Goal: Task Accomplishment & Management: Manage account settings

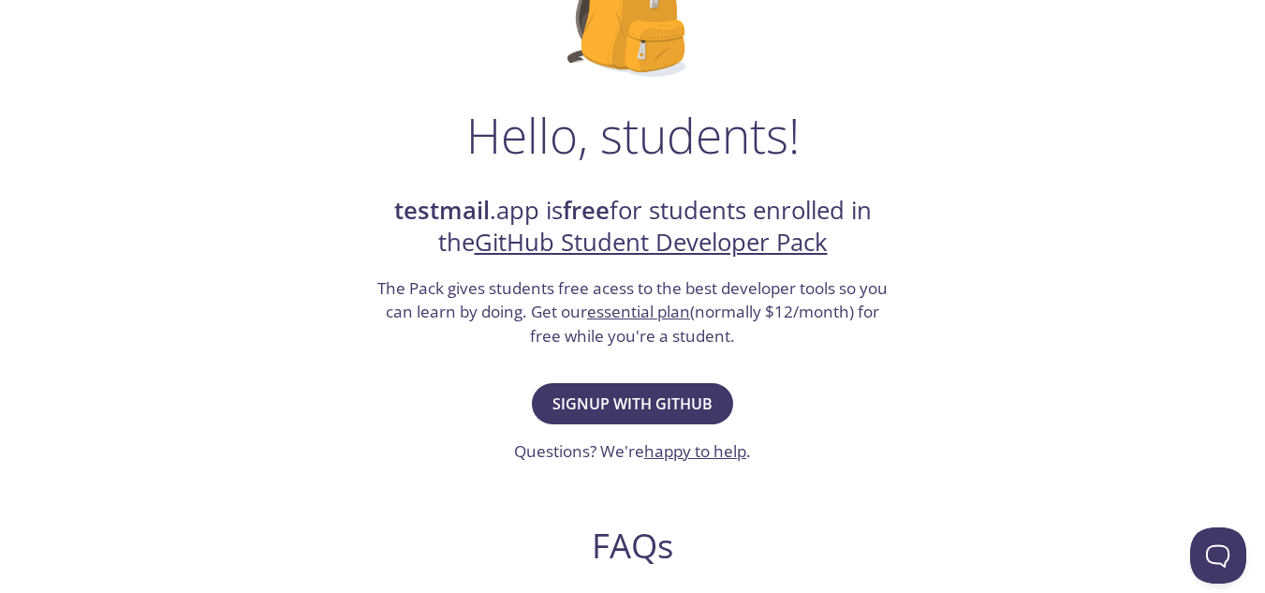
scroll to position [214, 0]
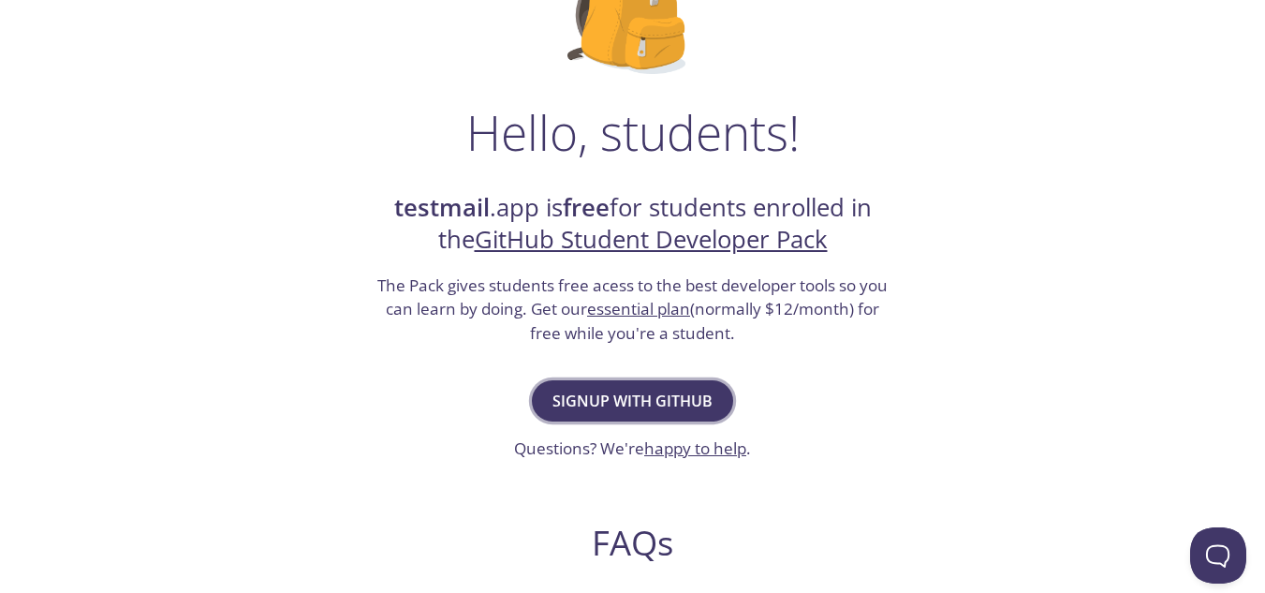
click at [632, 386] on button "Signup with GitHub" at bounding box center [632, 400] width 201 height 41
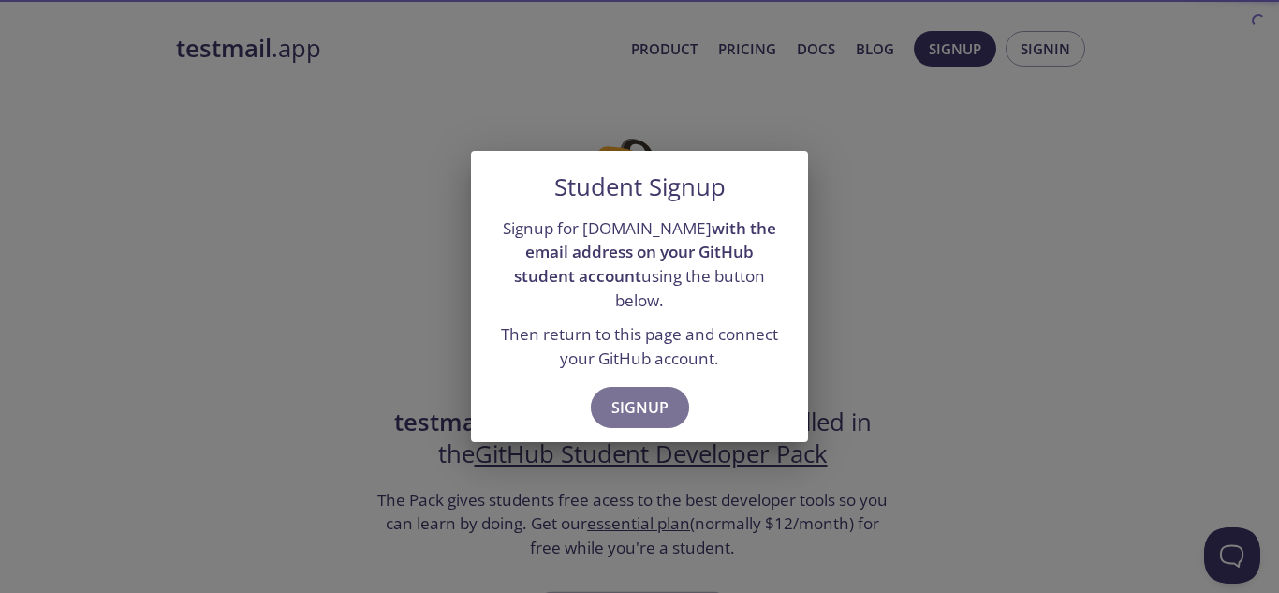
click at [632, 394] on span "Signup" at bounding box center [639, 407] width 57 height 26
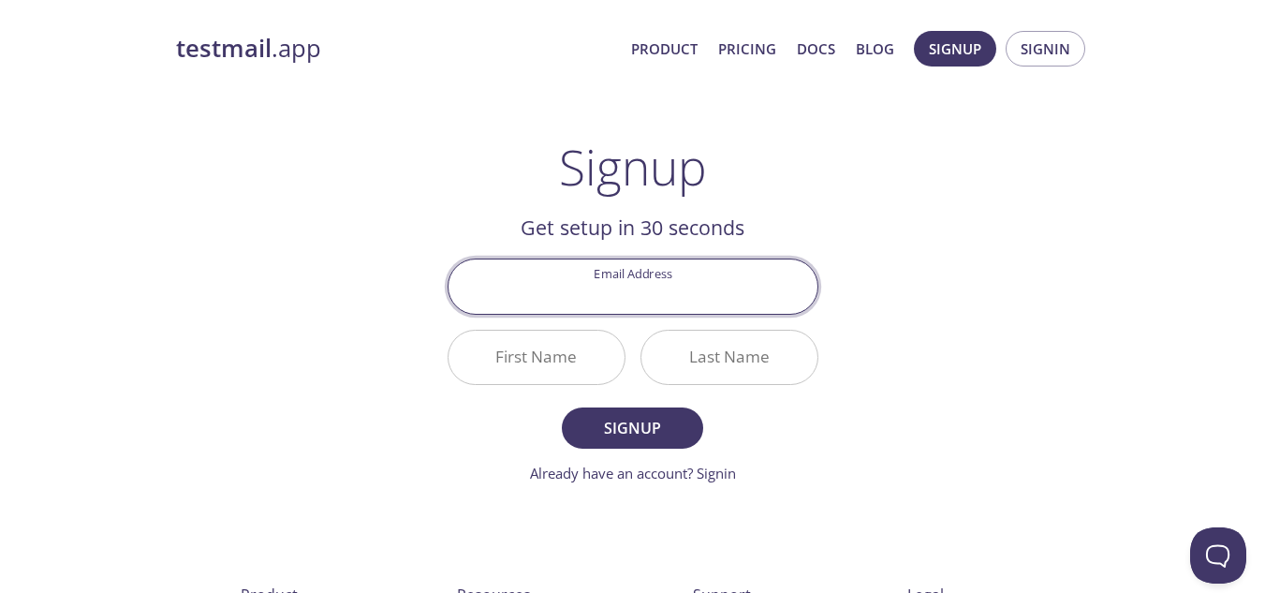
click at [624, 293] on input "Email Address" at bounding box center [632, 285] width 369 height 53
type input "[PERSON_NAME][EMAIL_ADDRESS][DOMAIN_NAME]"
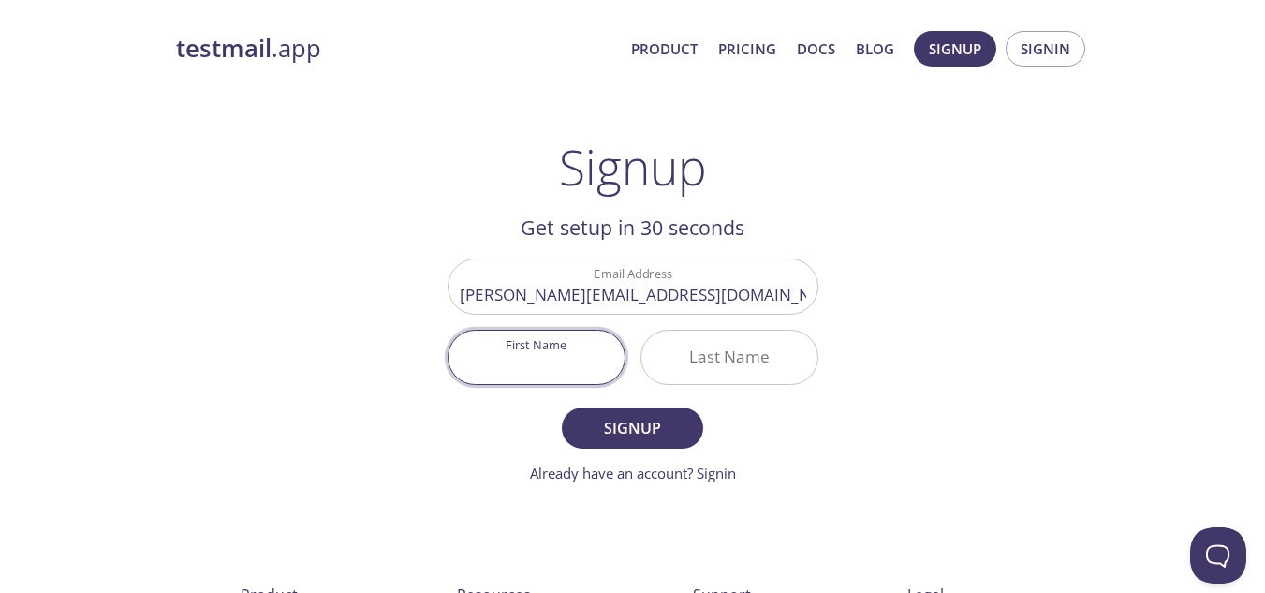
click at [583, 351] on input "First Name" at bounding box center [536, 356] width 176 height 53
type input "[PERSON_NAME]"
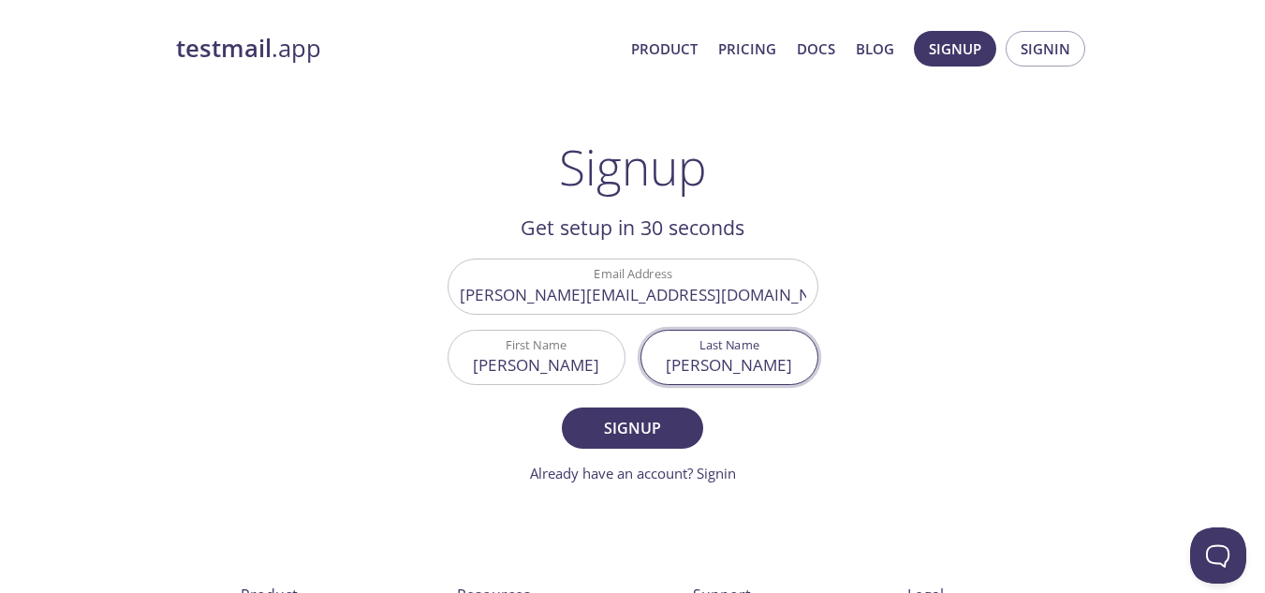
type input "[PERSON_NAME]"
click at [548, 416] on form "Email Address samer.hadjali@enicar.ucar.tn First Name Samer Last Name Hadj Ali …" at bounding box center [633, 370] width 371 height 225
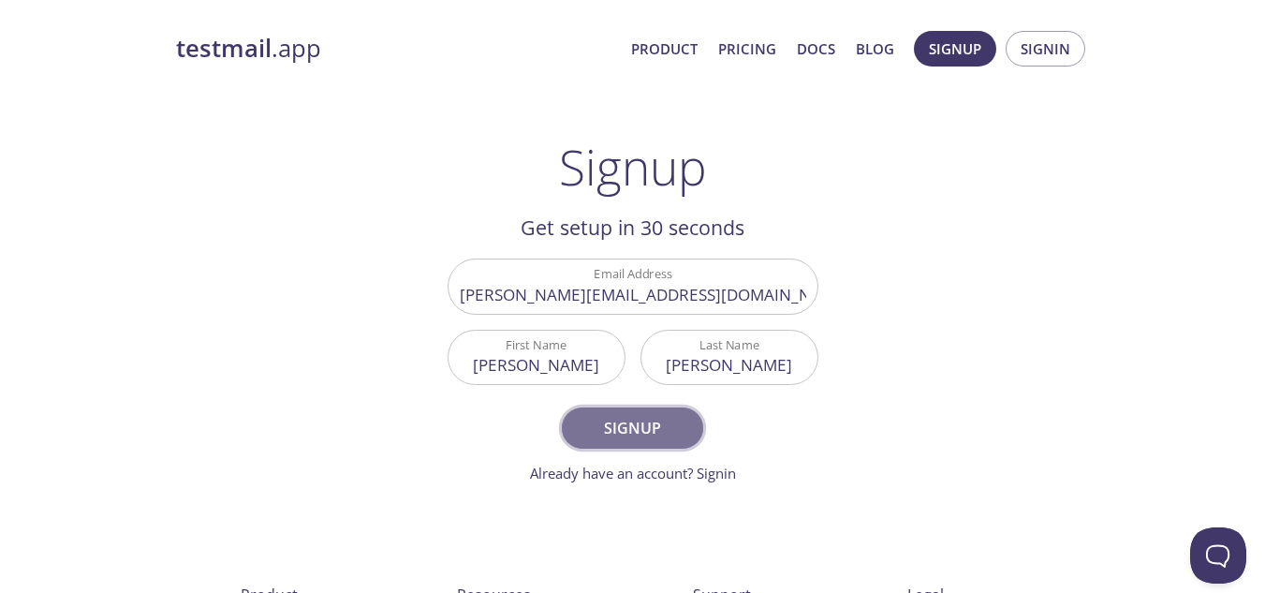
click at [600, 419] on span "Signup" at bounding box center [631, 428] width 99 height 26
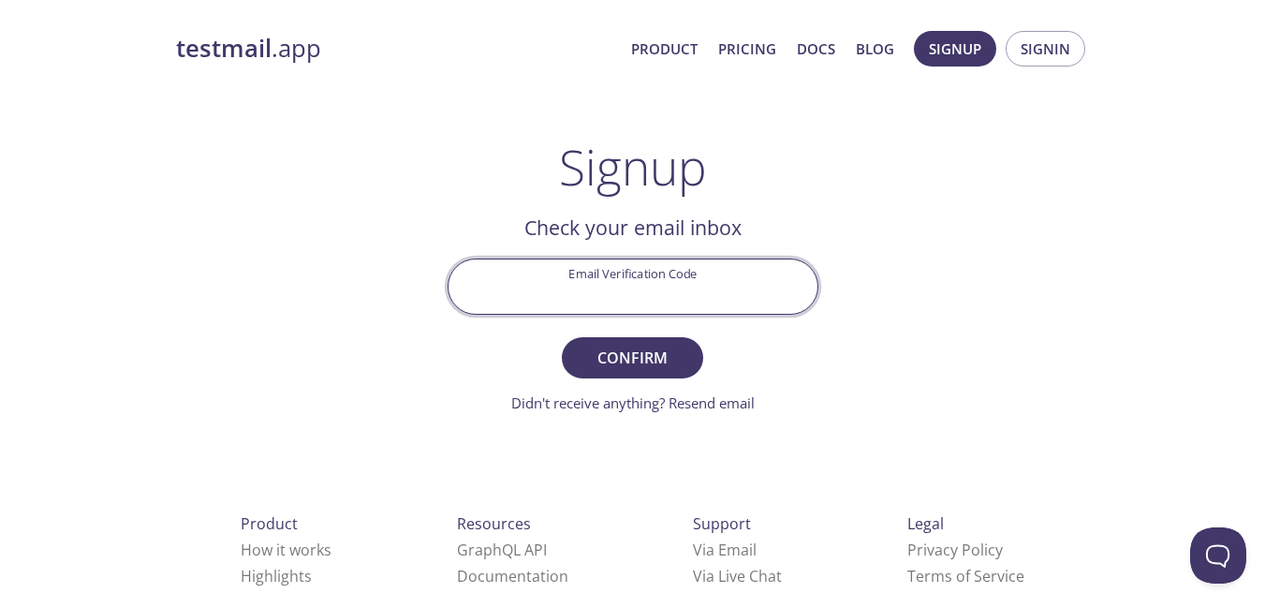
click at [624, 268] on input "Email Verification Code" at bounding box center [632, 285] width 369 height 53
paste input "XRWNXRQ"
type input "XRWNXRQ"
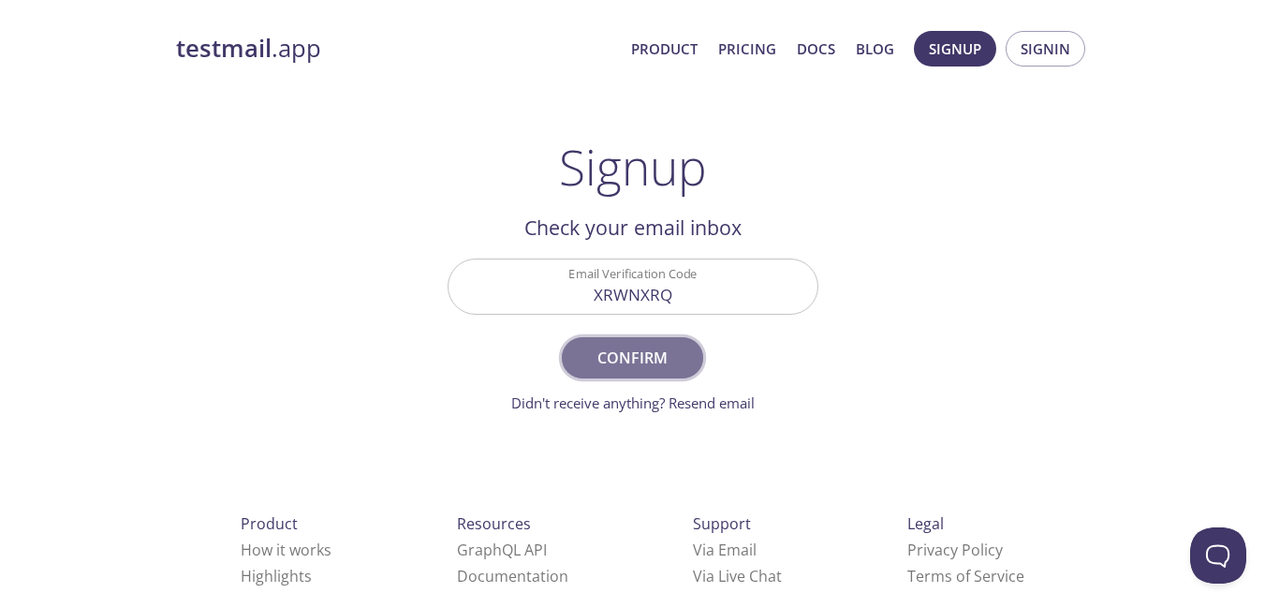
click at [624, 353] on span "Confirm" at bounding box center [631, 358] width 99 height 26
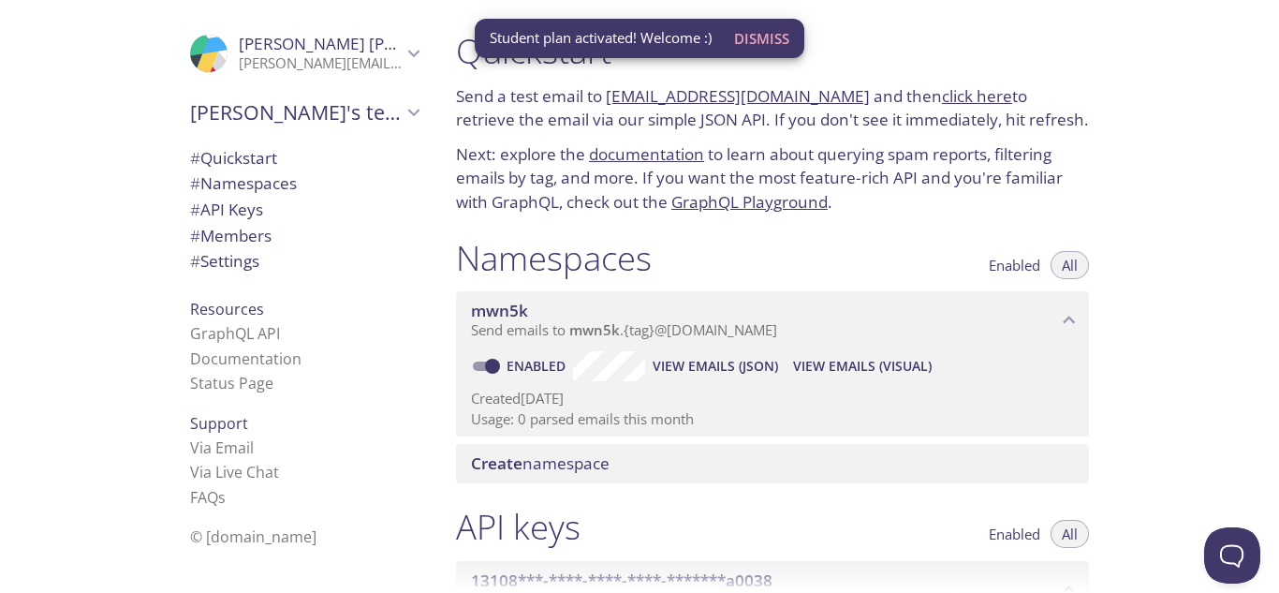
click at [616, 159] on link "documentation" at bounding box center [646, 154] width 115 height 22
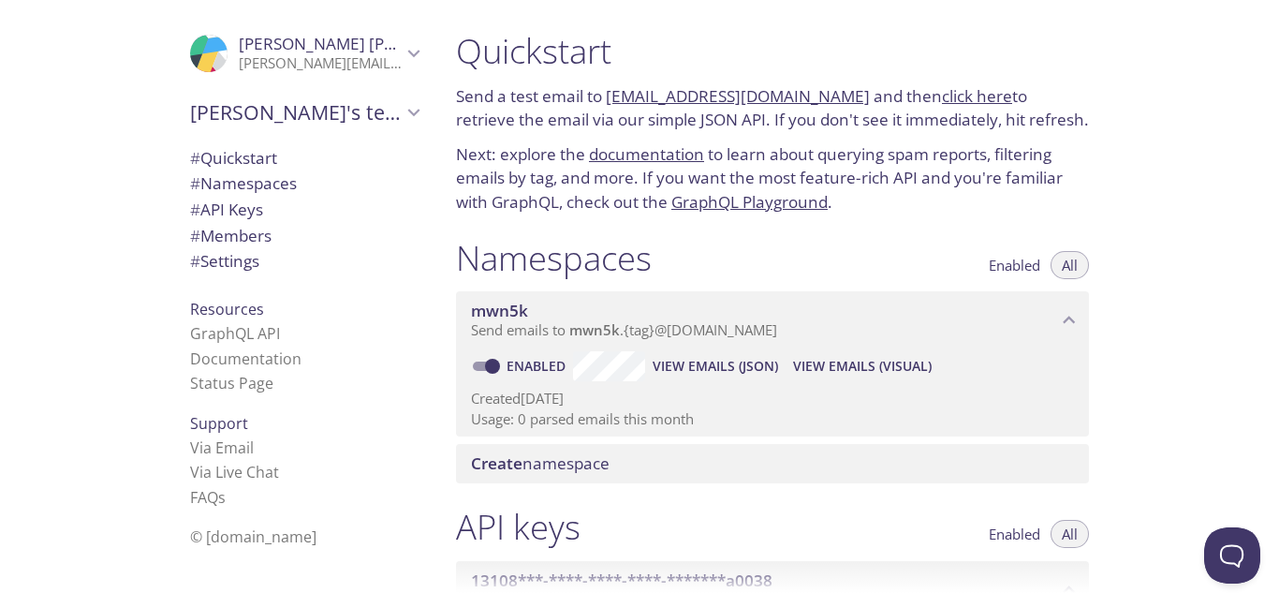
click at [542, 177] on p "Next: explore the documentation to learn about querying spam reports, filtering…" at bounding box center [772, 178] width 633 height 72
drag, startPoint x: 542, startPoint y: 177, endPoint x: 474, endPoint y: 183, distance: 68.6
click at [474, 183] on p "Next: explore the documentation to learn about querying spam reports, filtering…" at bounding box center [772, 178] width 633 height 72
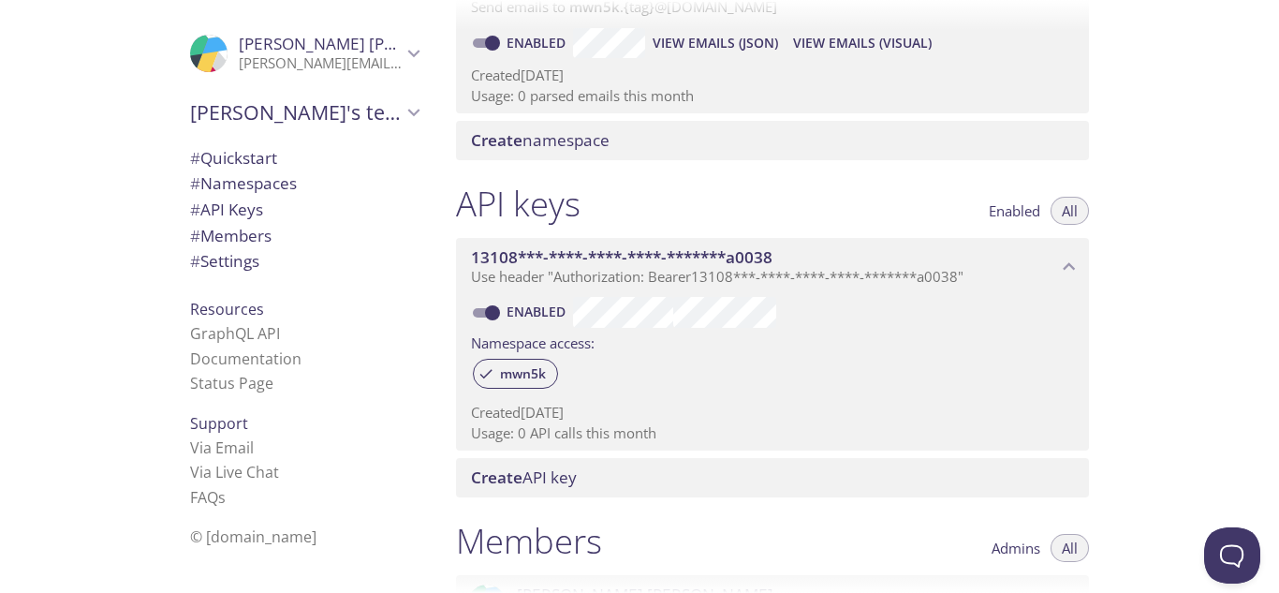
scroll to position [328, 0]
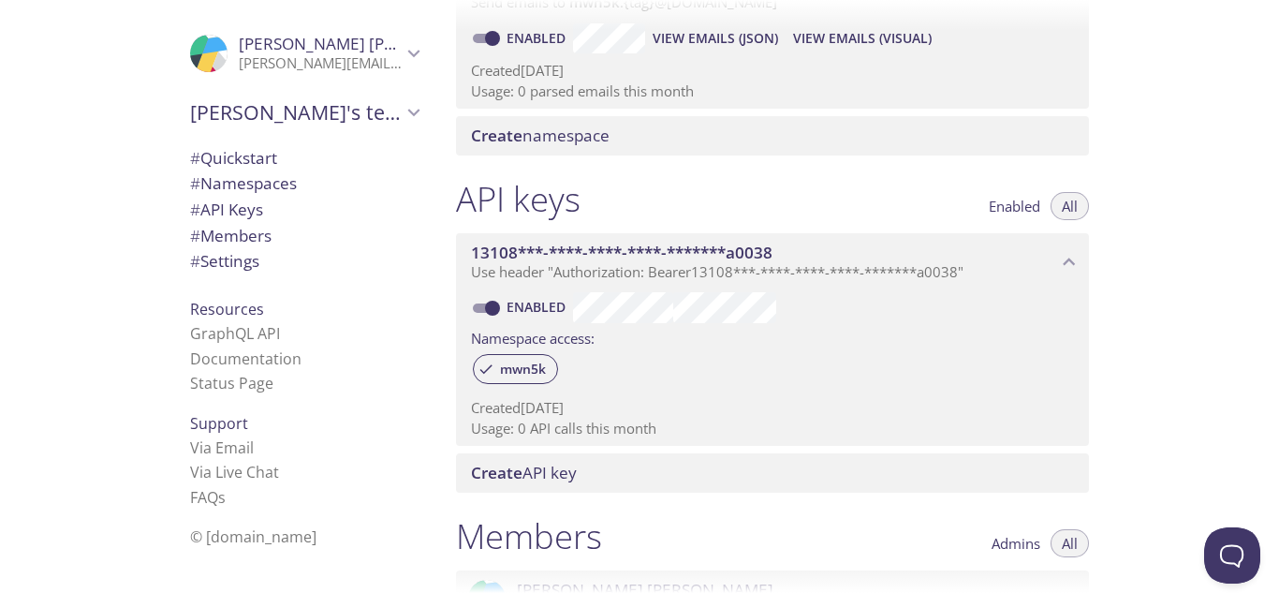
click at [646, 194] on div "API keys Enabled All" at bounding box center [772, 201] width 633 height 47
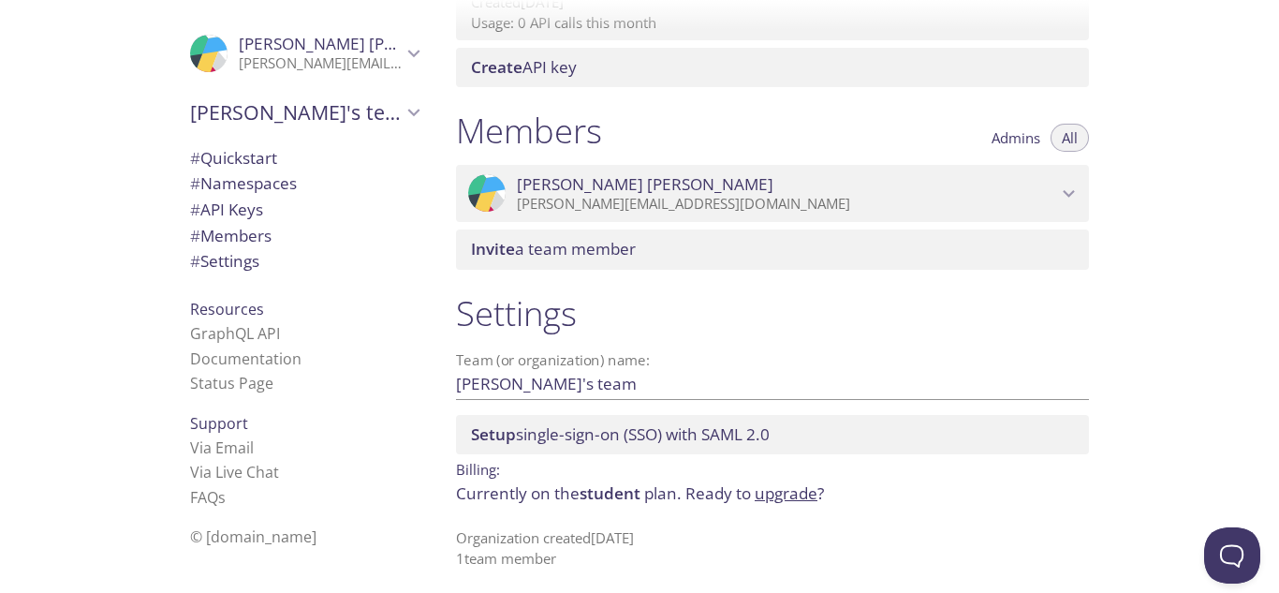
scroll to position [739, 0]
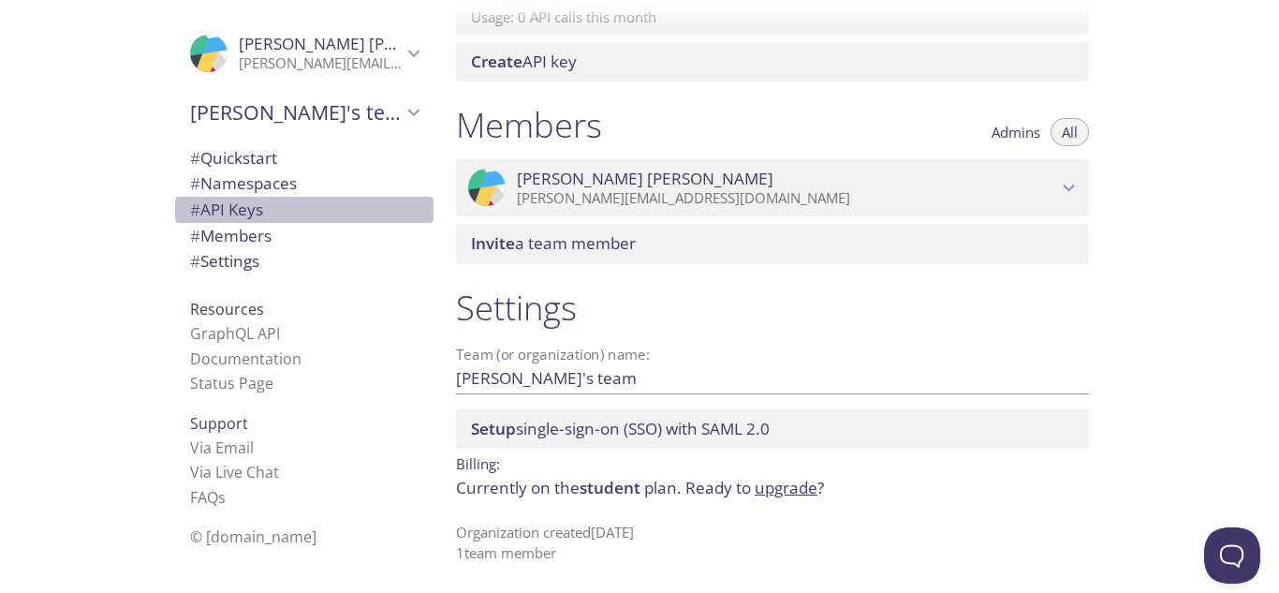
click at [251, 213] on span "# API Keys" at bounding box center [226, 209] width 73 height 22
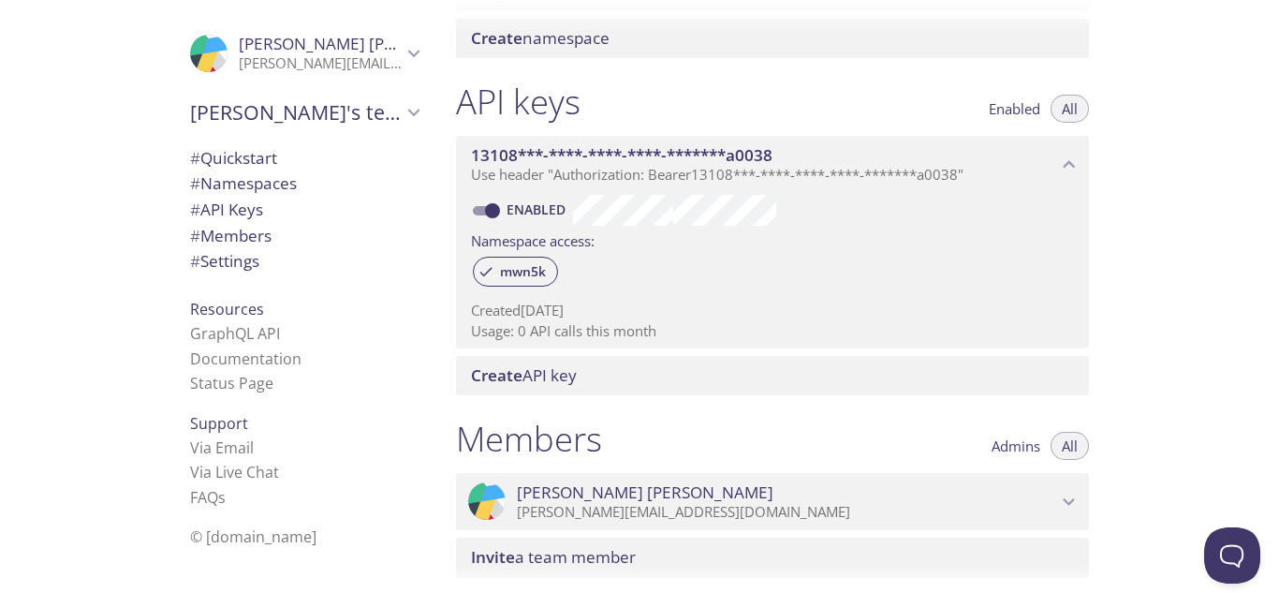
scroll to position [422, 0]
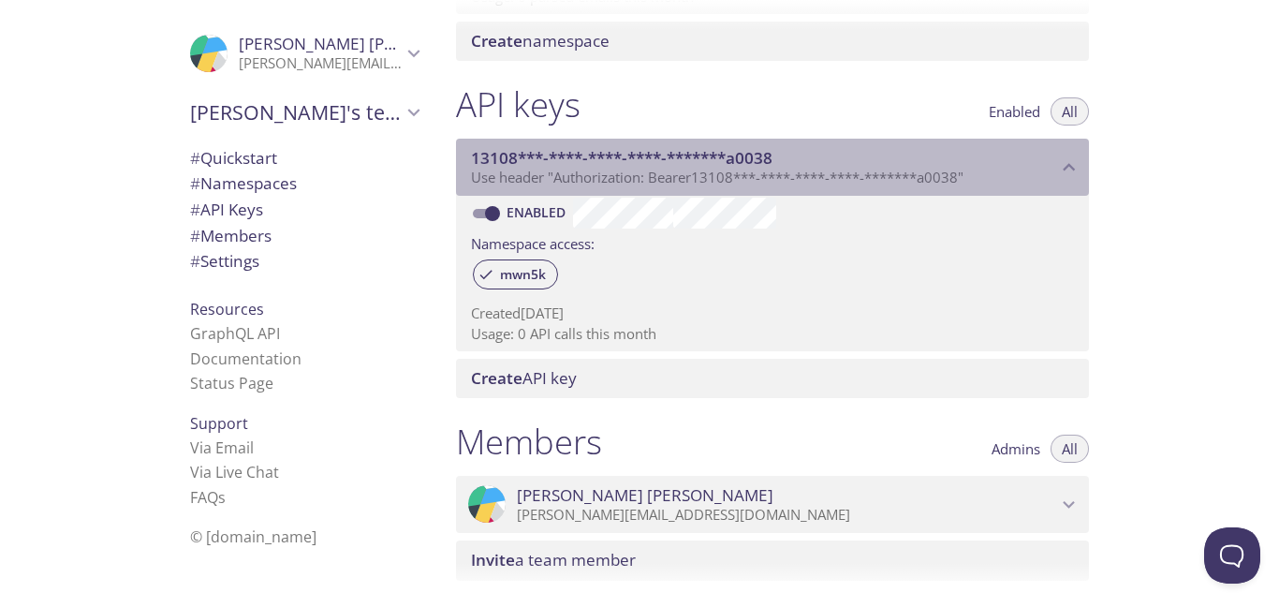
click at [857, 174] on span "Use header "Authorization: Bearer 13108***-****-****-****-*******a0038 "" at bounding box center [717, 177] width 492 height 19
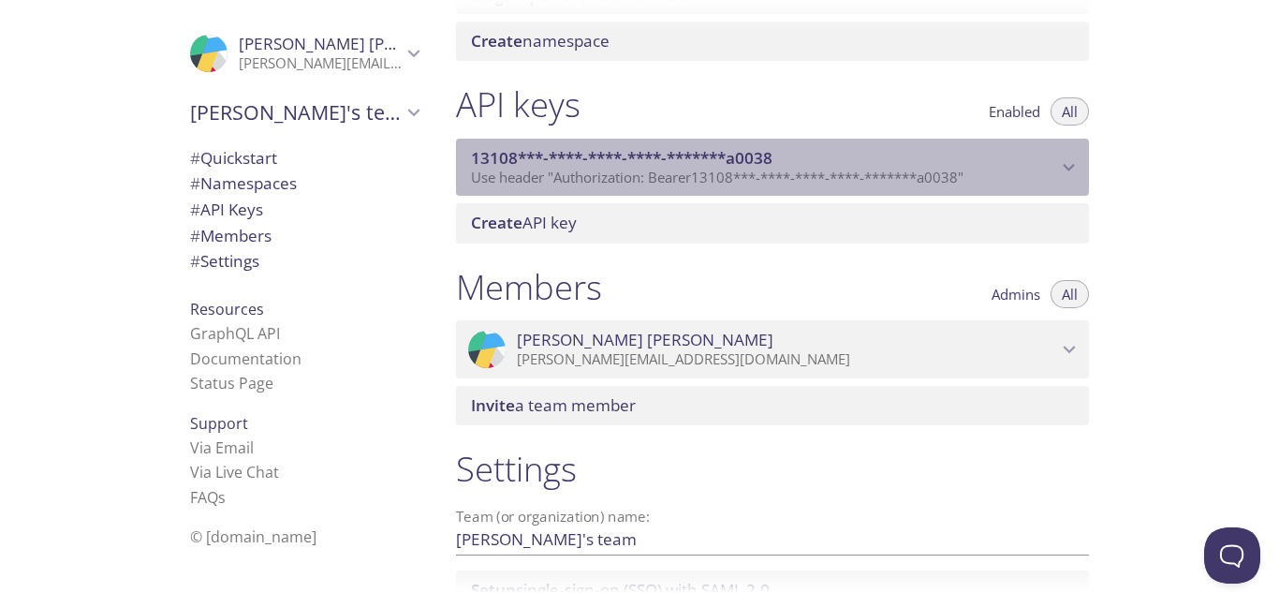
click at [857, 174] on span "Use header "Authorization: Bearer 13108***-****-****-****-*******a0038 "" at bounding box center [717, 177] width 492 height 19
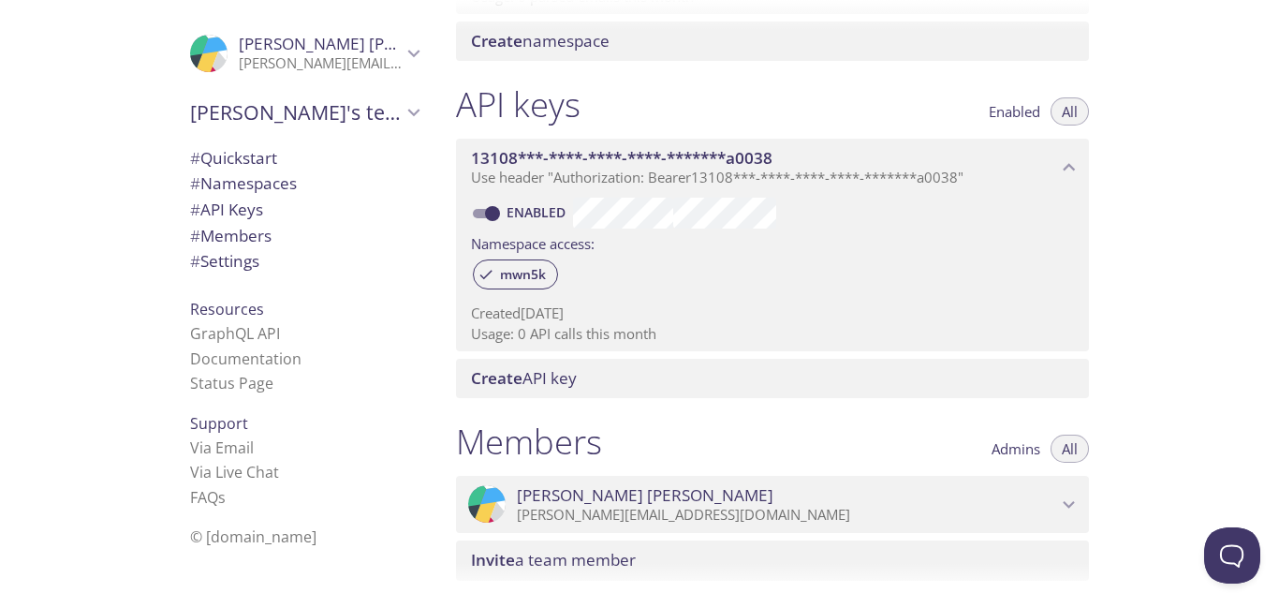
click at [587, 241] on label "Namespace access:" at bounding box center [533, 241] width 124 height 27
drag, startPoint x: 587, startPoint y: 241, endPoint x: 570, endPoint y: 241, distance: 16.9
click at [570, 241] on label "Namespace access:" at bounding box center [533, 241] width 124 height 27
click at [579, 244] on label "Namespace access:" at bounding box center [533, 241] width 124 height 27
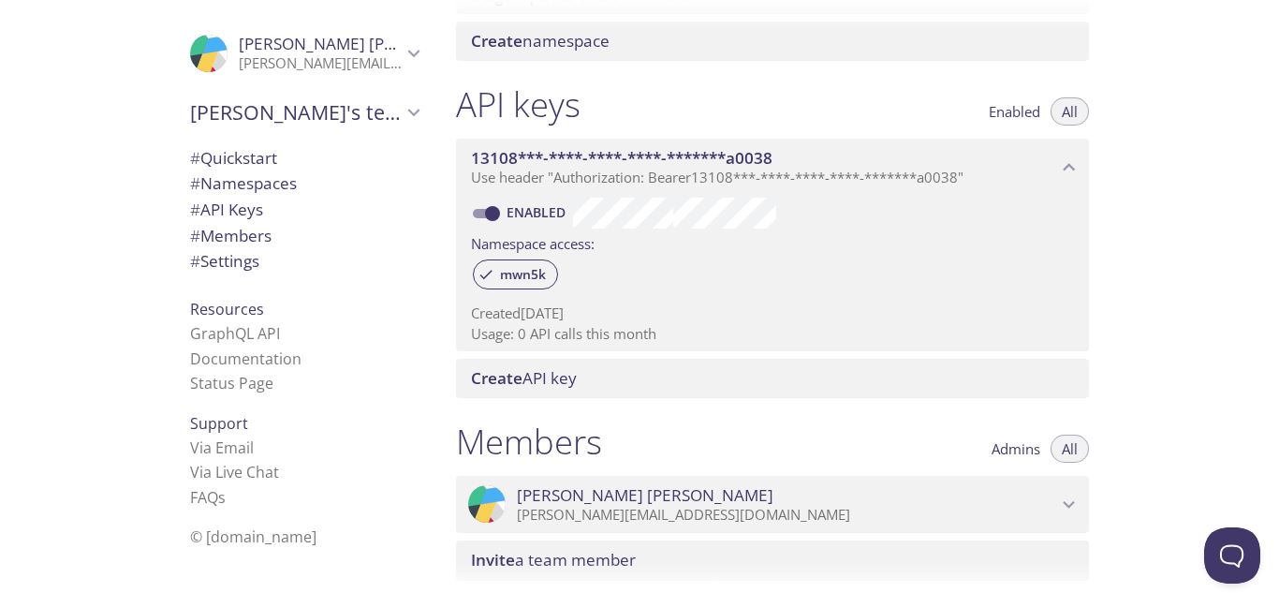
click at [575, 318] on p "Created [DATE]" at bounding box center [772, 313] width 603 height 20
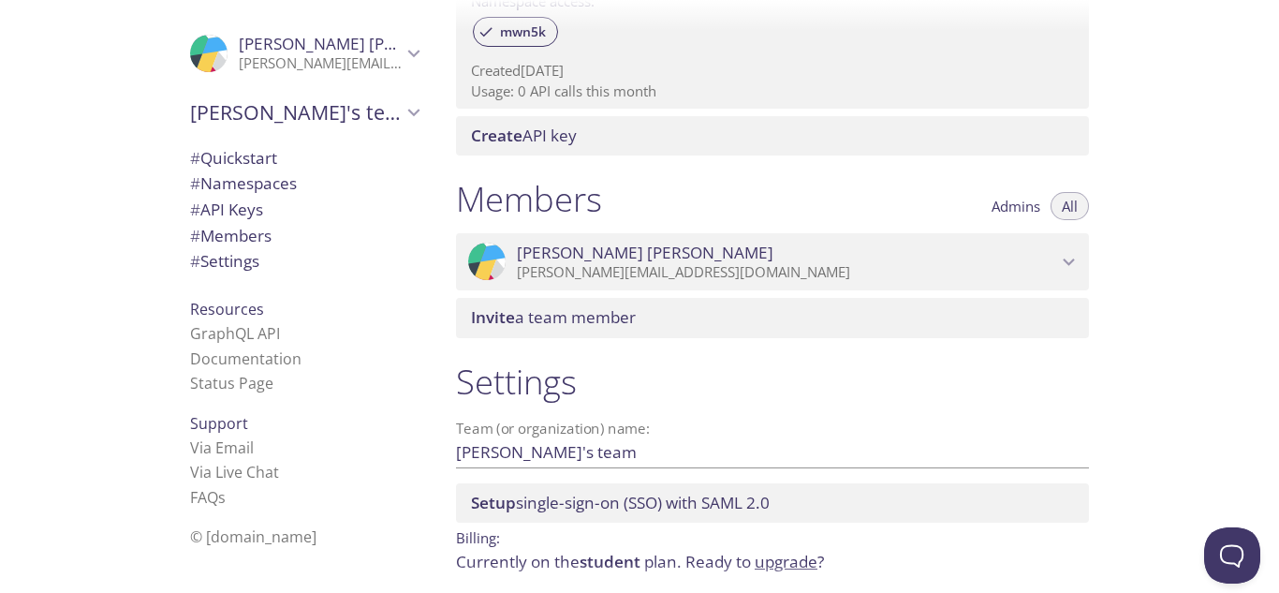
scroll to position [666, 0]
click at [773, 178] on div "Members Admins All" at bounding box center [772, 200] width 633 height 47
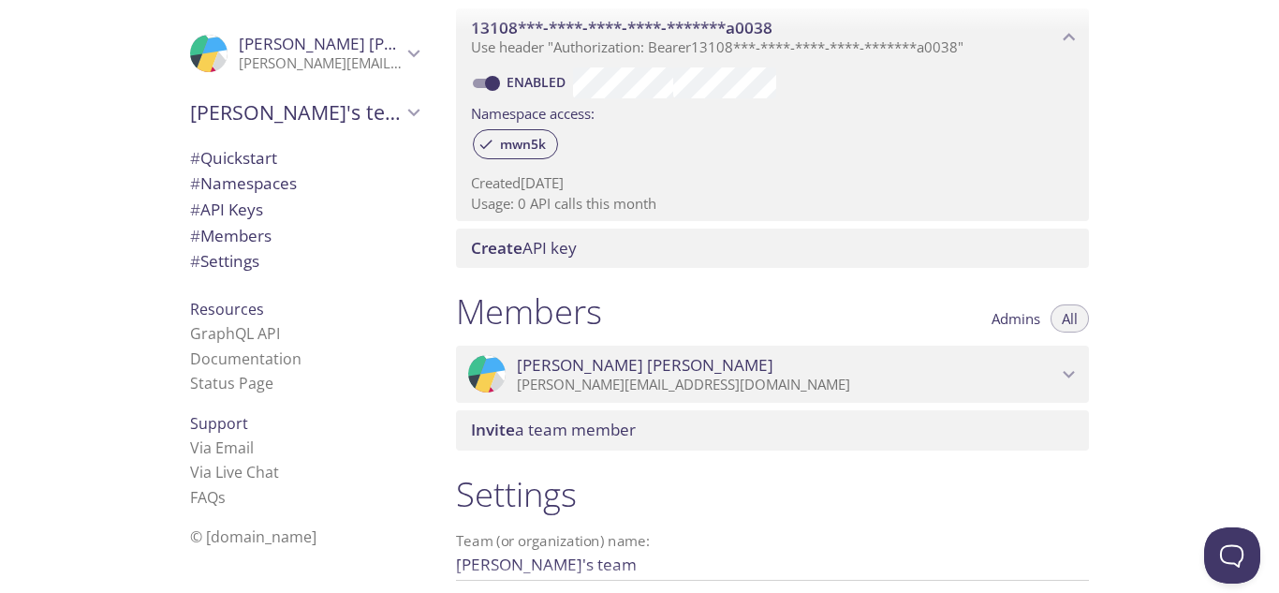
scroll to position [556, 0]
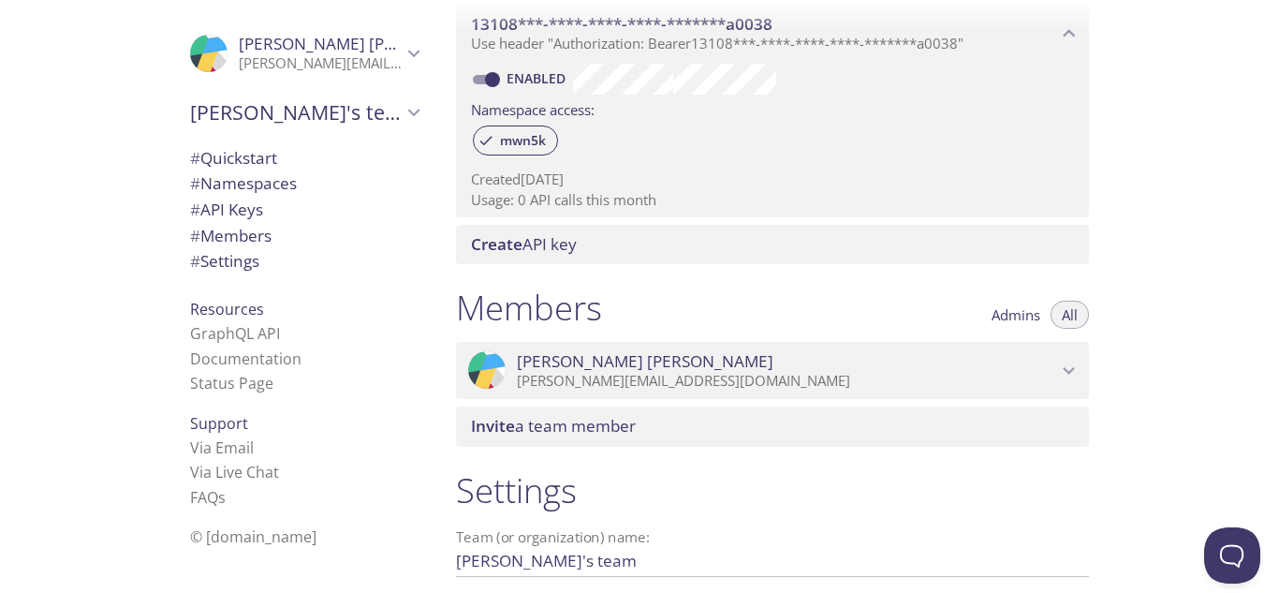
click at [1024, 315] on span "Admins" at bounding box center [1015, 315] width 49 height 0
click at [1074, 315] on span "All" at bounding box center [1070, 315] width 16 height 0
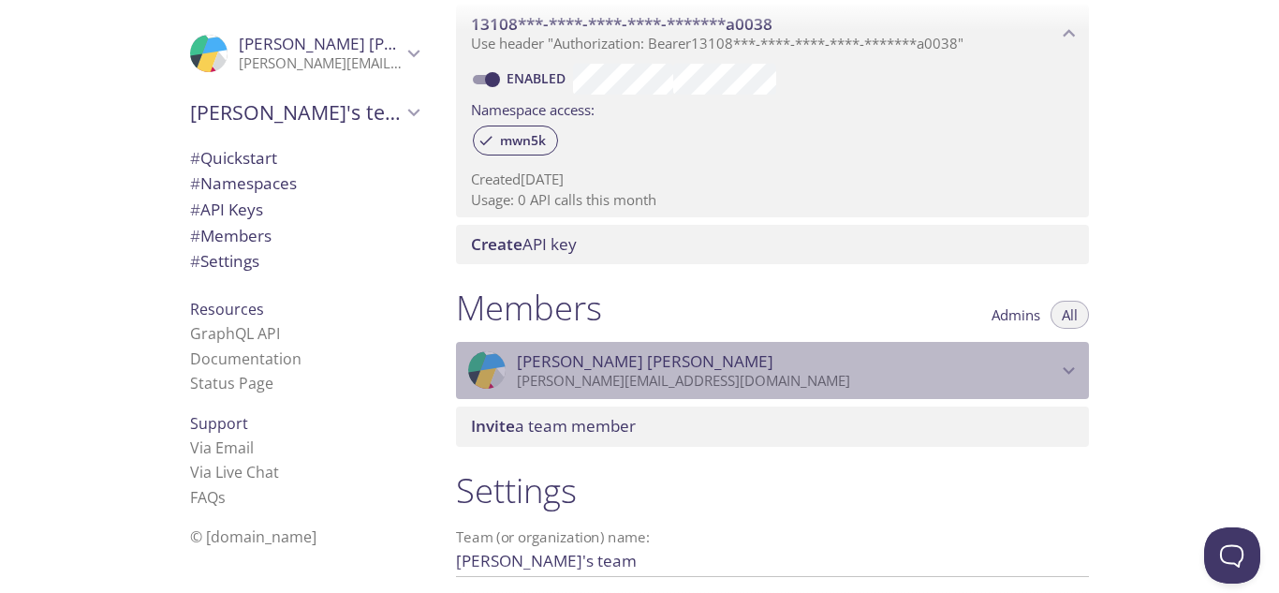
click at [983, 373] on p "[PERSON_NAME][EMAIL_ADDRESS][DOMAIN_NAME]" at bounding box center [787, 381] width 540 height 19
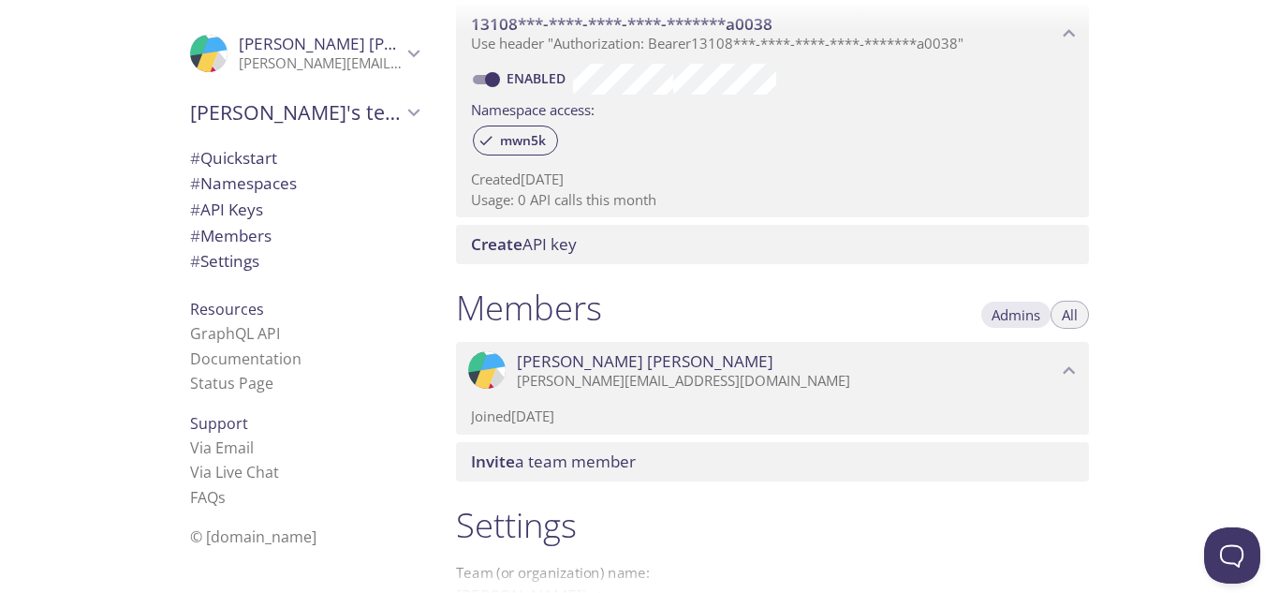
click at [1034, 315] on span "Admins" at bounding box center [1015, 315] width 49 height 0
click at [1082, 303] on button "All" at bounding box center [1069, 315] width 38 height 28
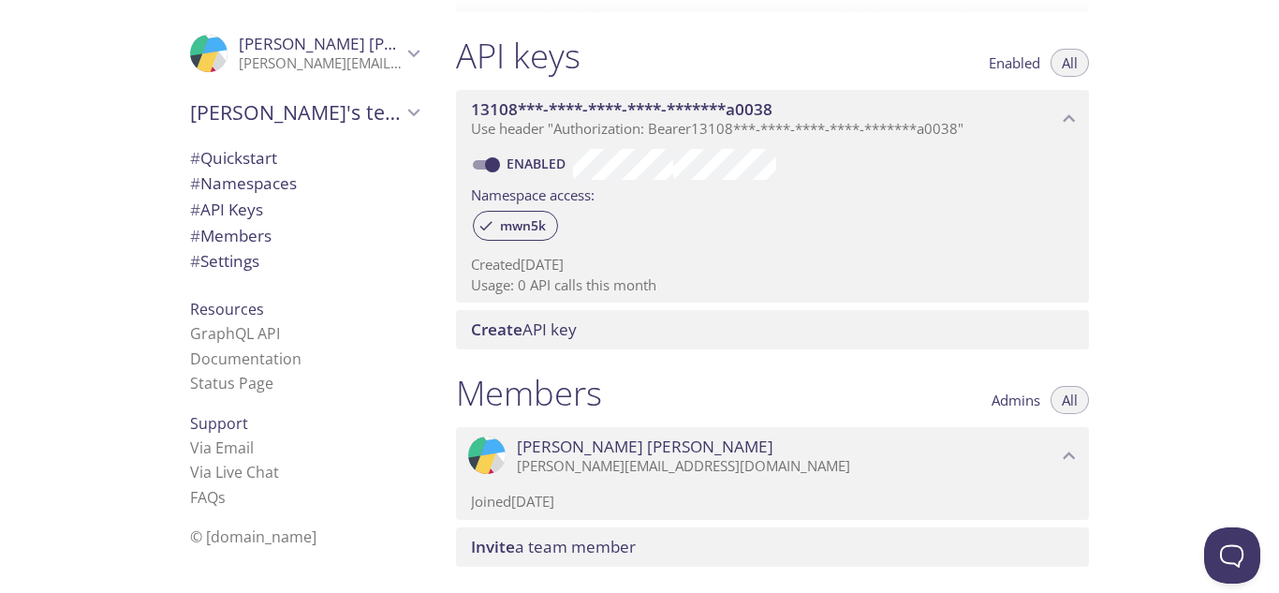
scroll to position [470, 0]
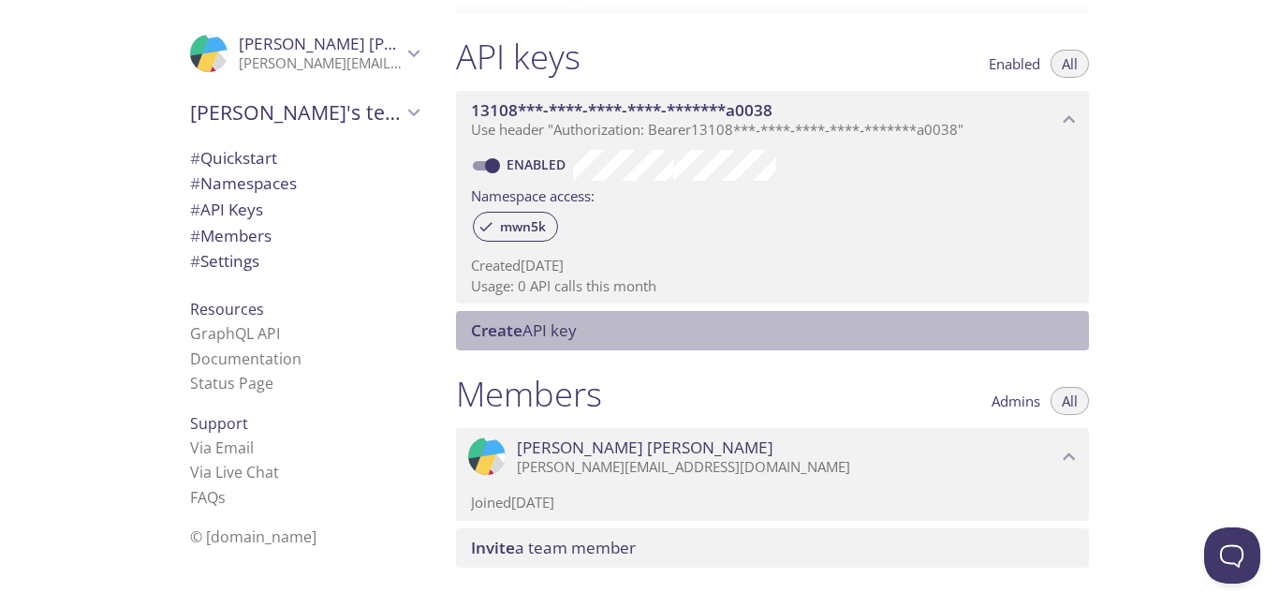
click at [582, 331] on span "Create API key" at bounding box center [776, 330] width 610 height 21
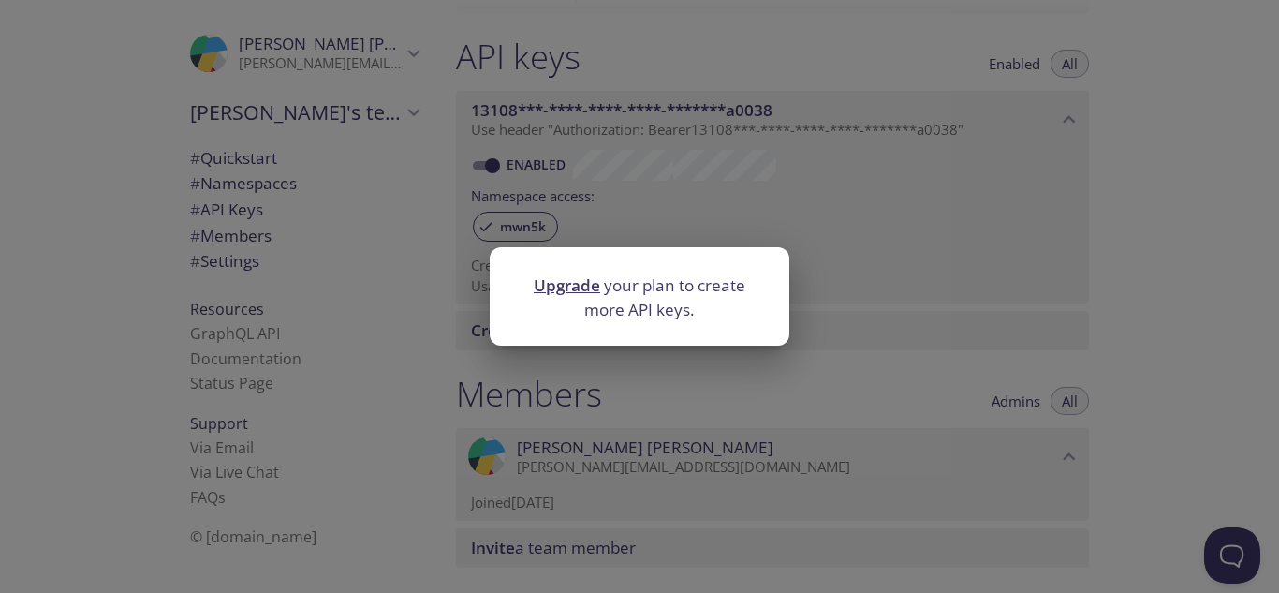
click at [624, 363] on div "Upgrade your plan to create more API keys." at bounding box center [639, 296] width 1279 height 593
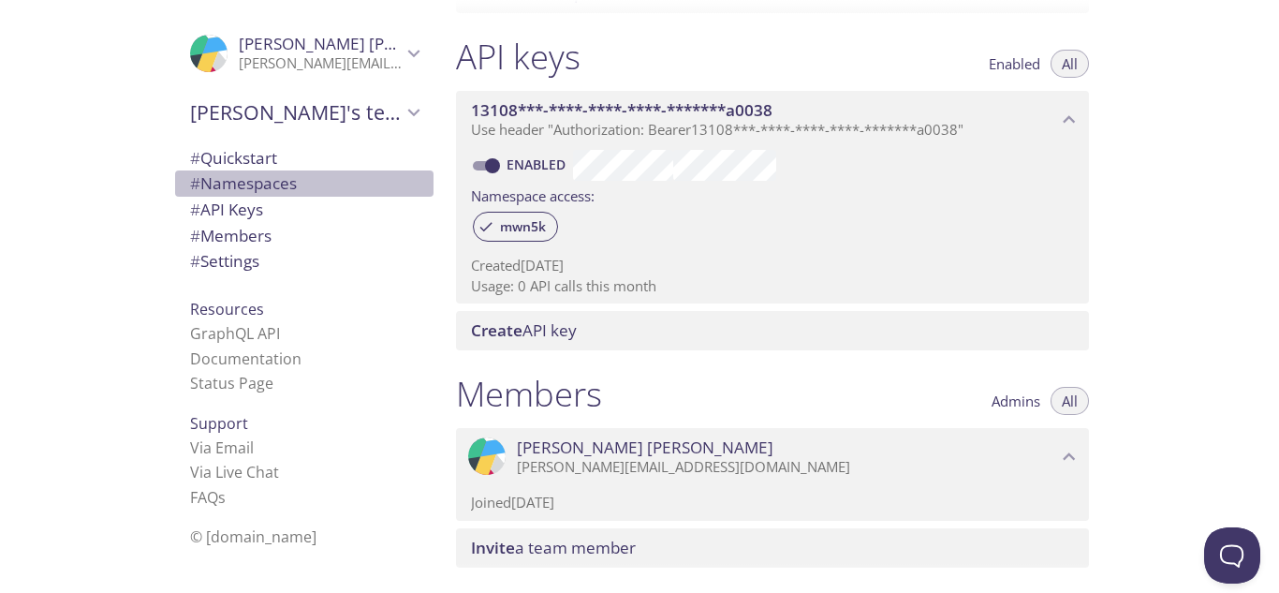
click at [244, 190] on span "# Namespaces" at bounding box center [243, 183] width 107 height 22
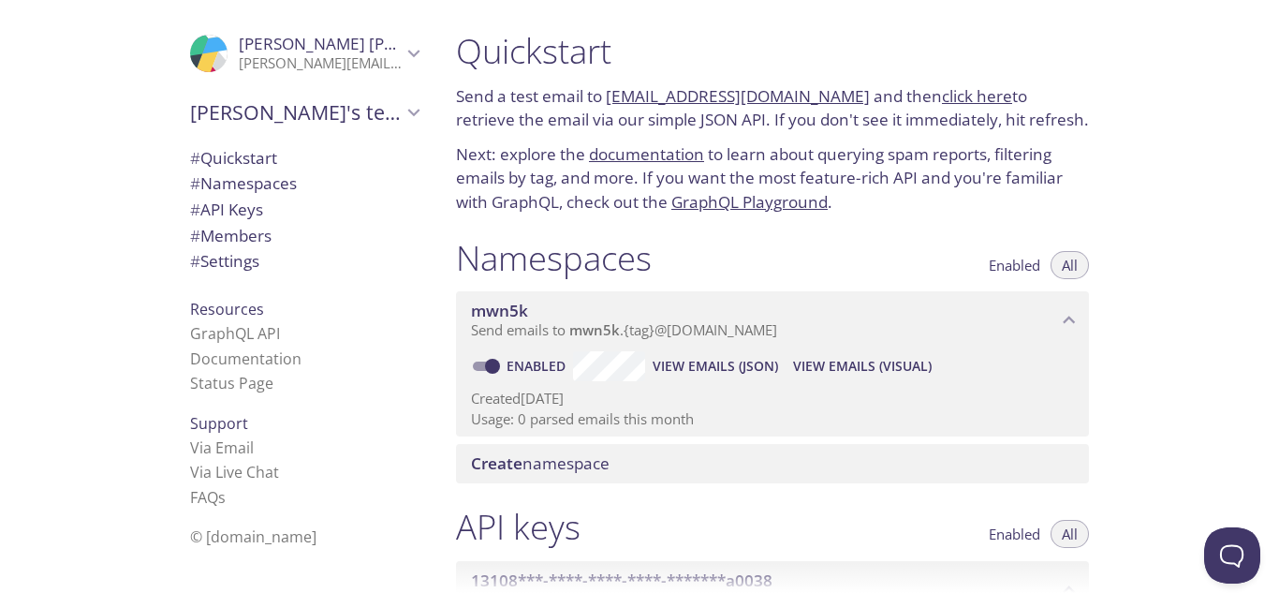
click at [665, 245] on div "Namespaces Enabled All" at bounding box center [772, 260] width 633 height 47
click at [682, 250] on div "Namespaces Enabled All" at bounding box center [772, 260] width 633 height 47
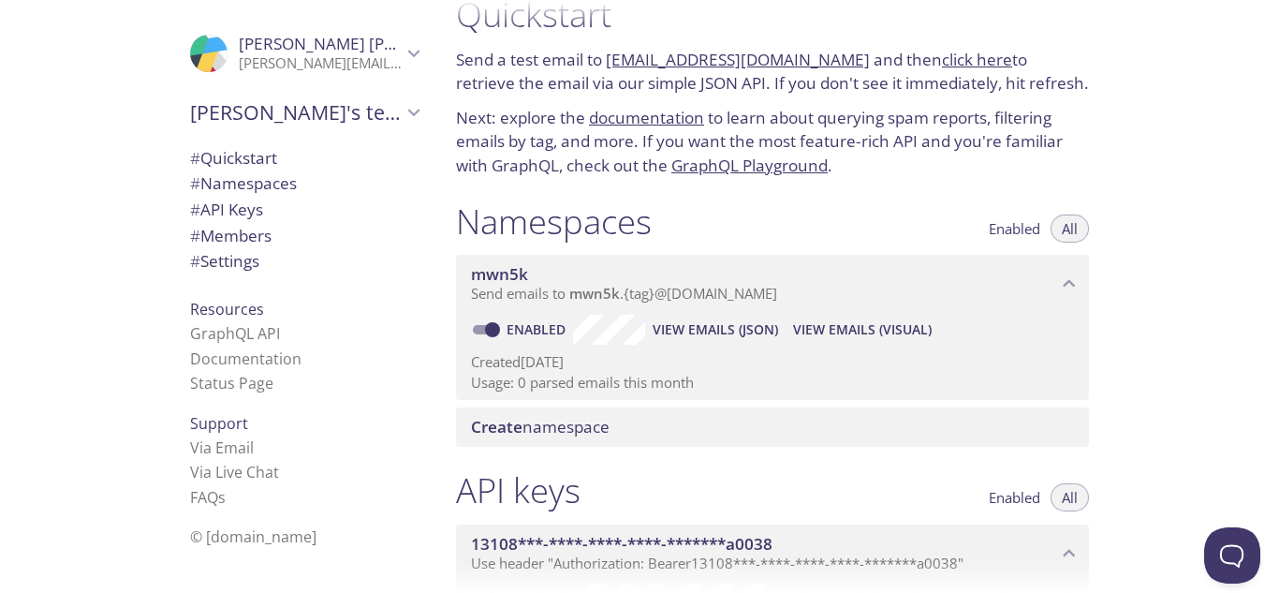
scroll to position [37, 0]
click at [832, 333] on span "View Emails (Visual)" at bounding box center [862, 328] width 139 height 22
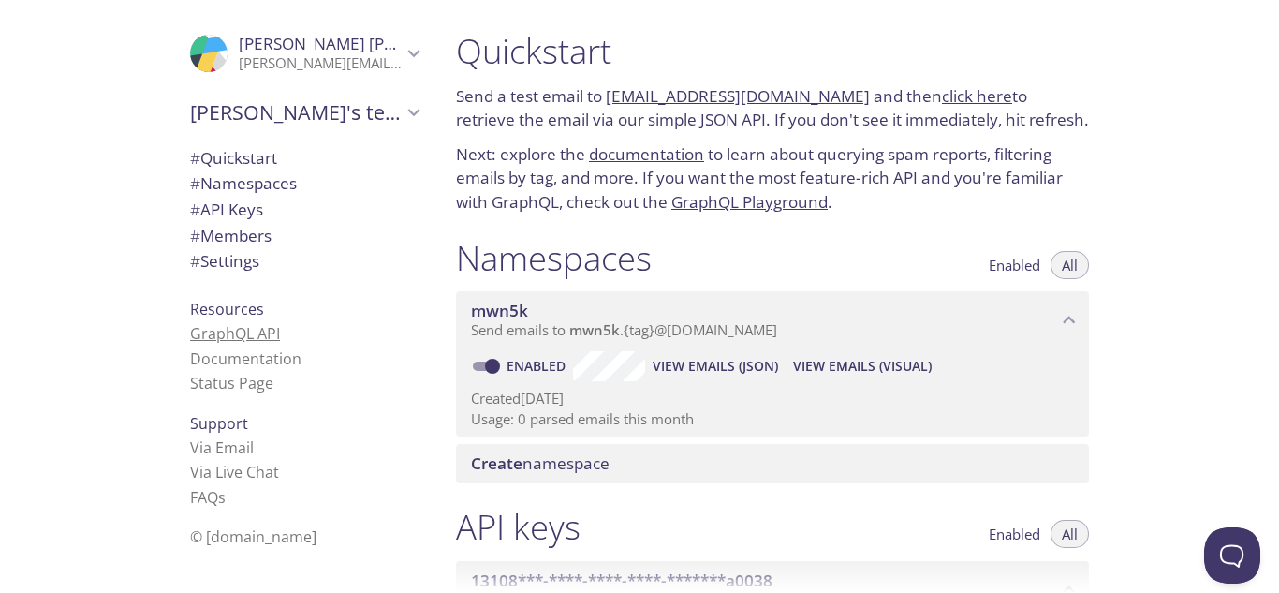
click at [223, 333] on link "GraphQL API" at bounding box center [235, 333] width 90 height 21
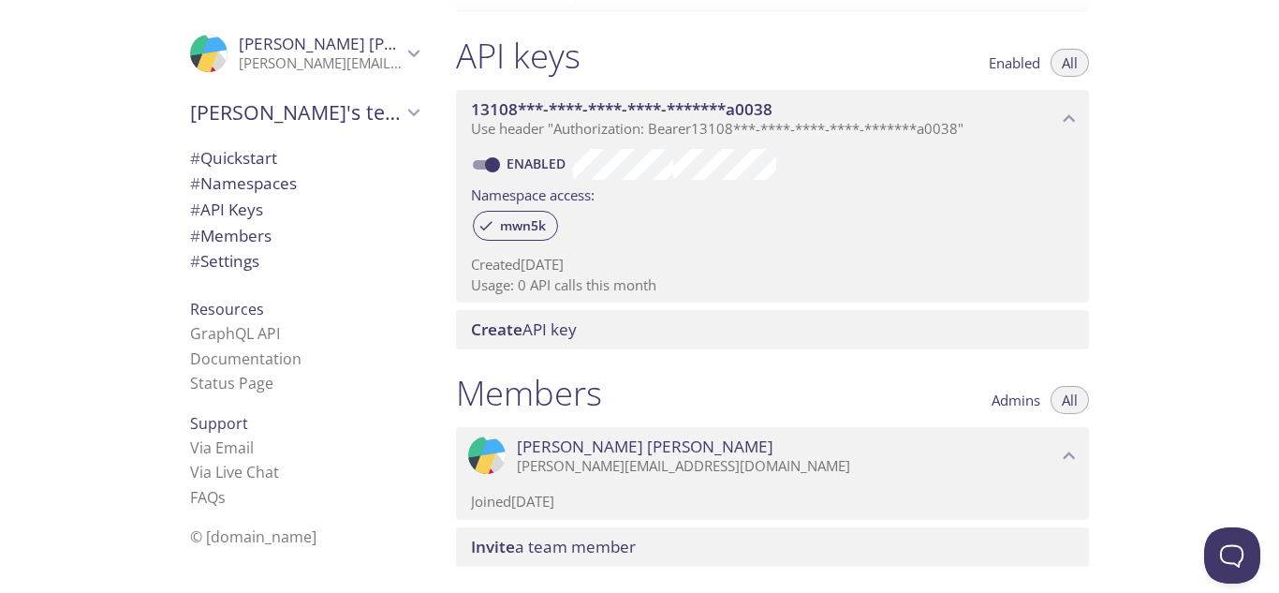
scroll to position [470, 0]
click at [208, 457] on link "Via Email" at bounding box center [222, 447] width 64 height 21
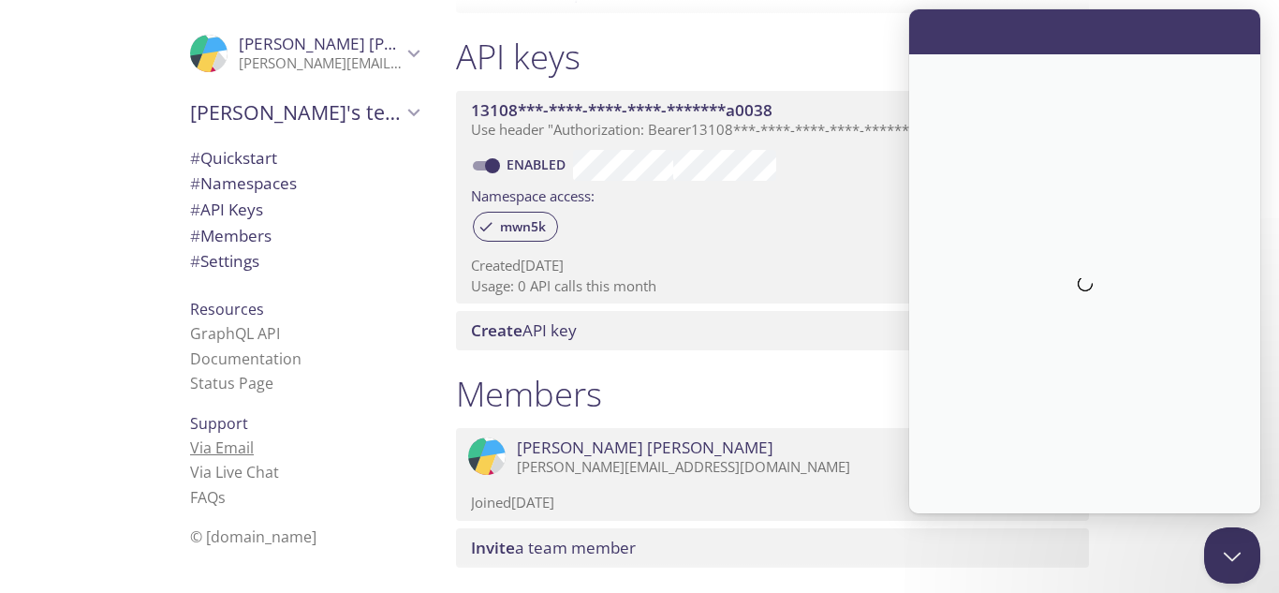
scroll to position [0, 0]
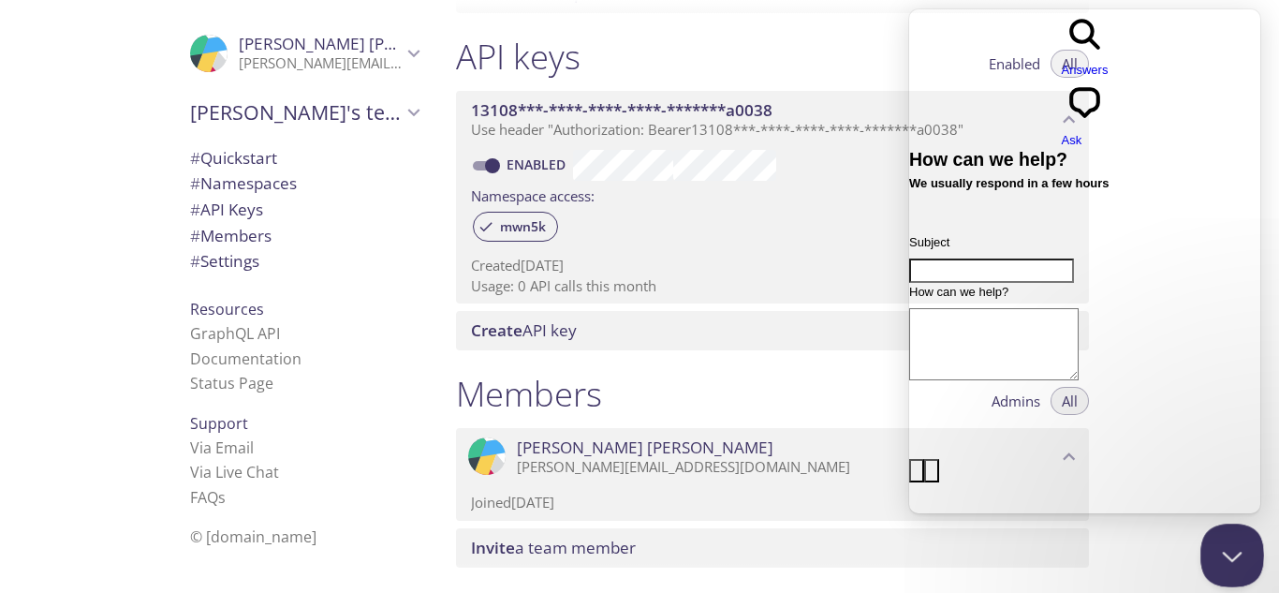
click at [1231, 562] on button "Close Beacon popover" at bounding box center [1228, 551] width 56 height 56
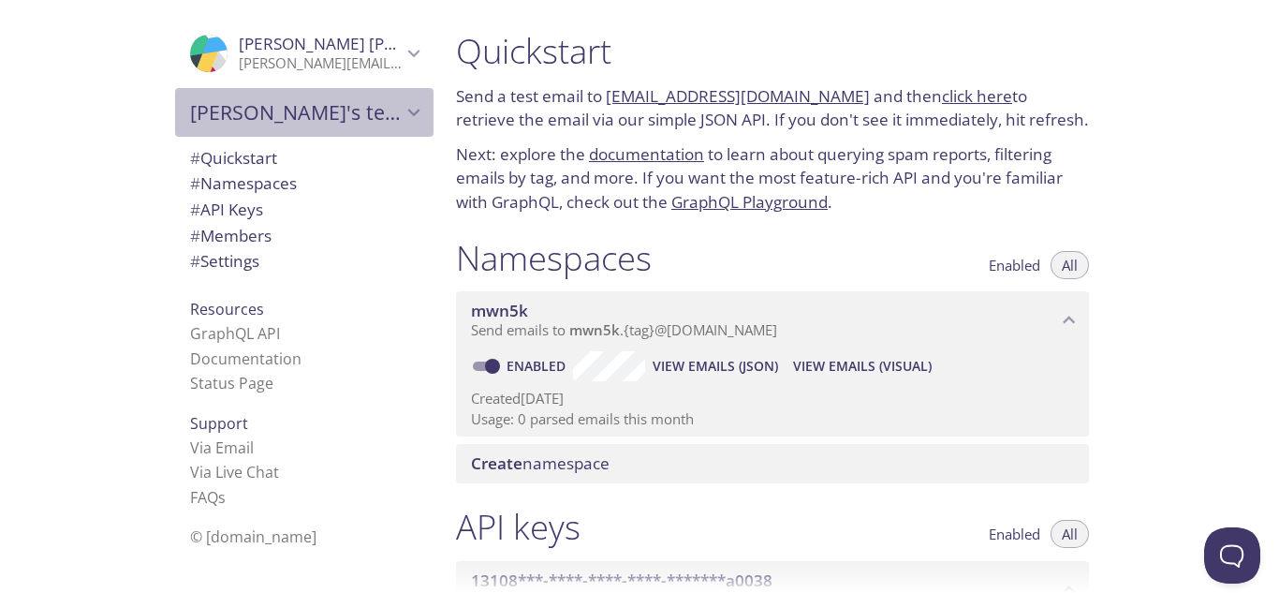
click at [405, 111] on icon "Samer's team" at bounding box center [414, 112] width 24 height 24
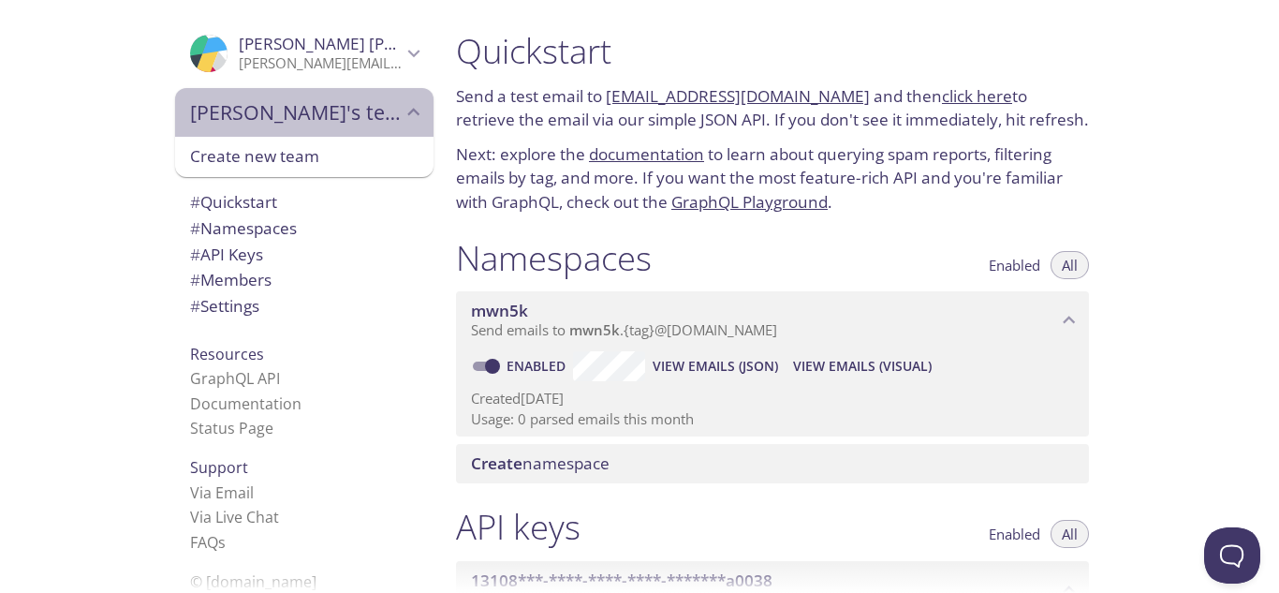
click at [405, 111] on icon "Samer's team" at bounding box center [414, 112] width 24 height 24
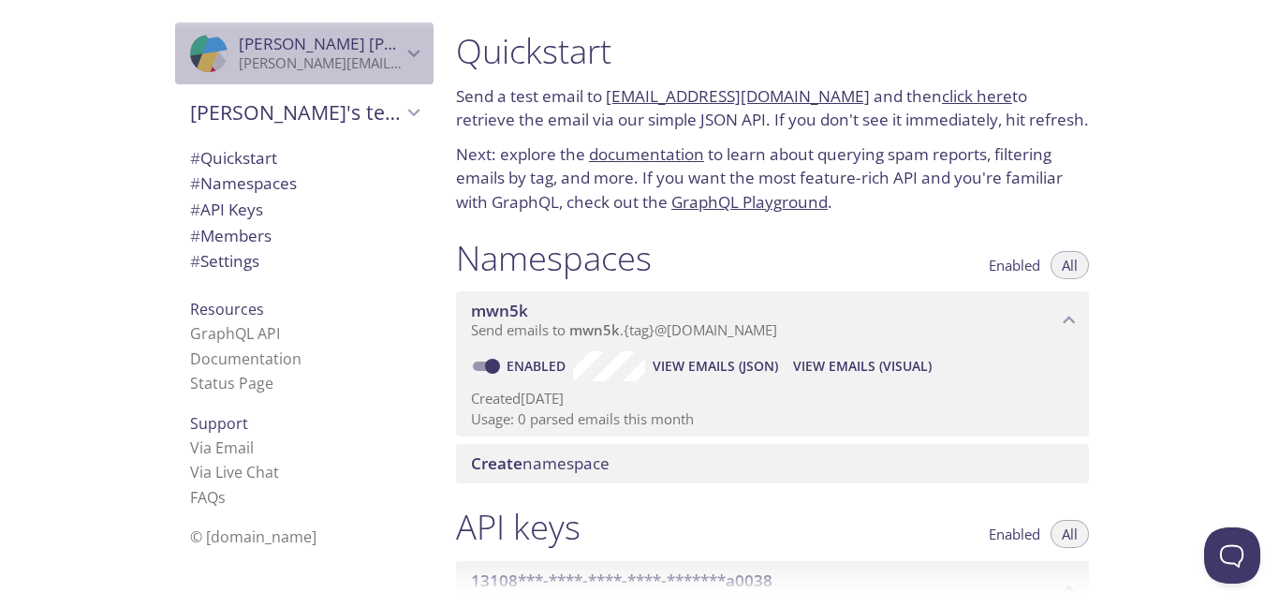
click at [387, 39] on span "[PERSON_NAME] [PERSON_NAME]" at bounding box center [320, 44] width 163 height 21
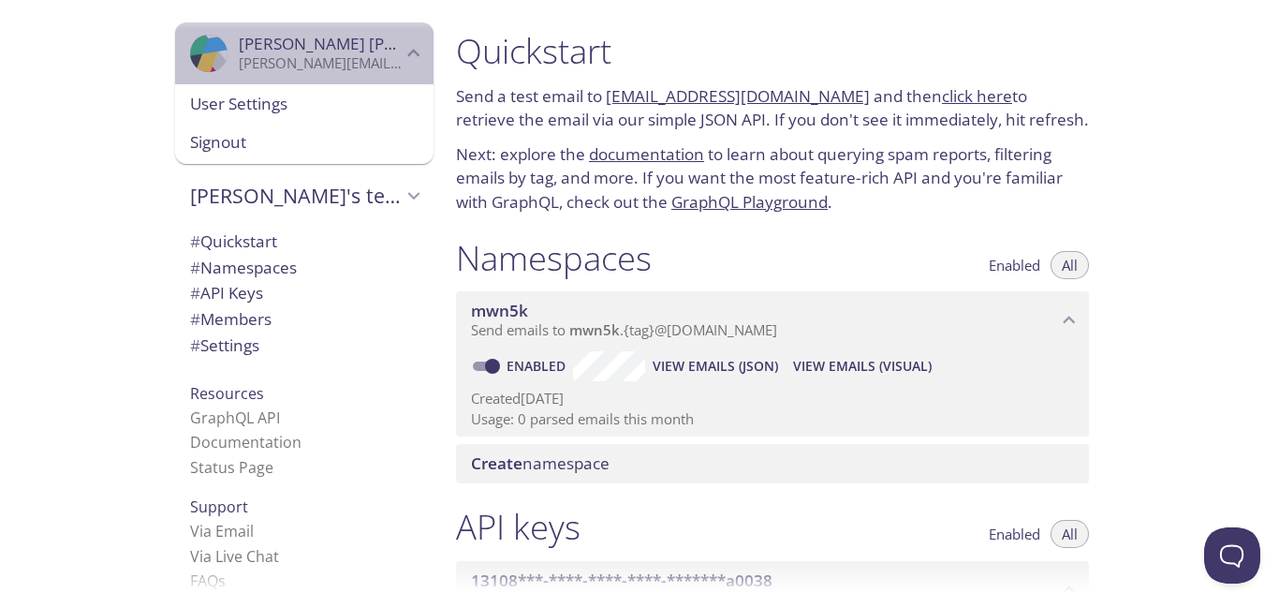
click at [387, 39] on span "[PERSON_NAME] [PERSON_NAME]" at bounding box center [320, 44] width 163 height 21
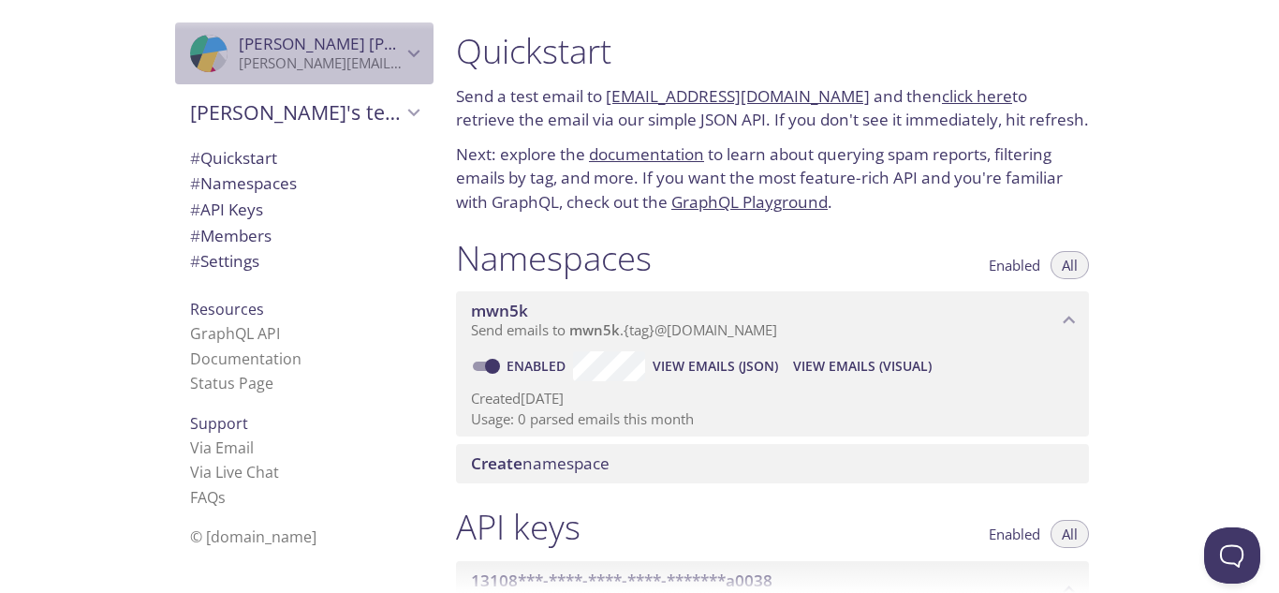
click at [387, 39] on span "[PERSON_NAME] [PERSON_NAME]" at bounding box center [320, 44] width 163 height 21
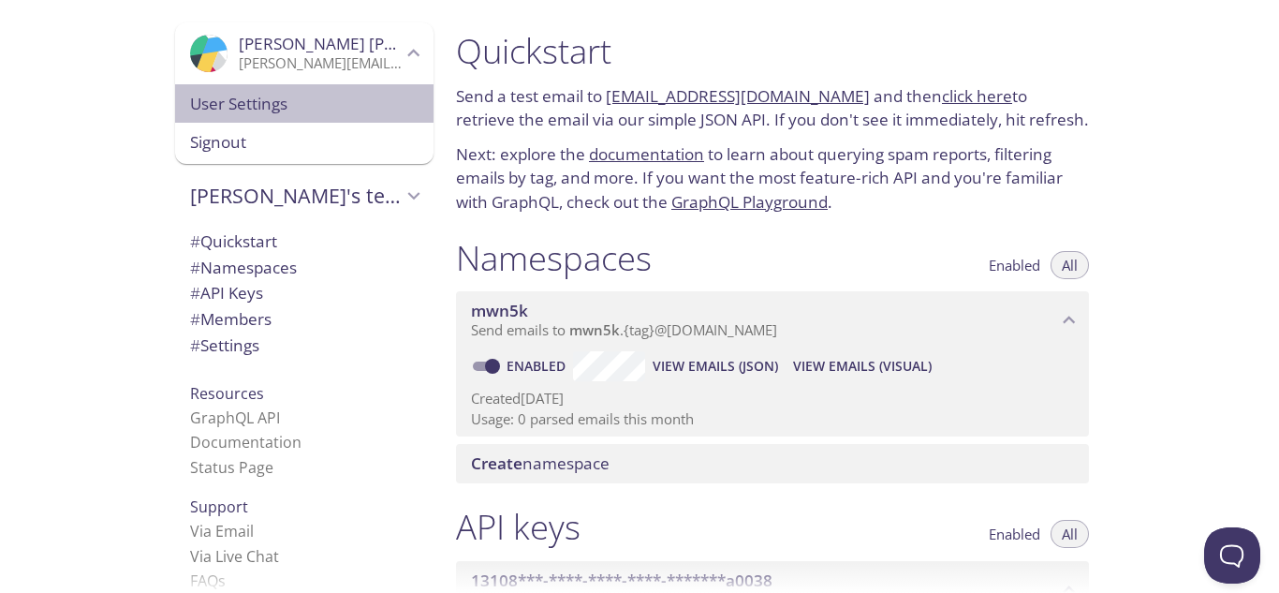
click at [233, 102] on span "User Settings" at bounding box center [304, 104] width 228 height 24
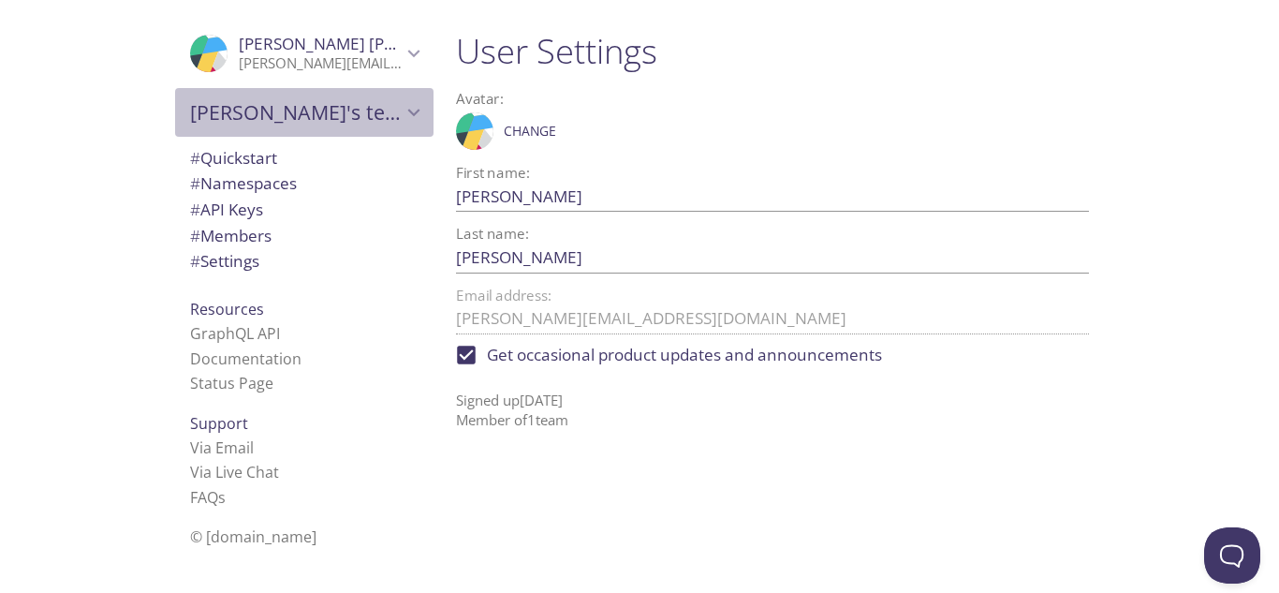
click at [229, 110] on span "[PERSON_NAME]'s team" at bounding box center [296, 112] width 212 height 26
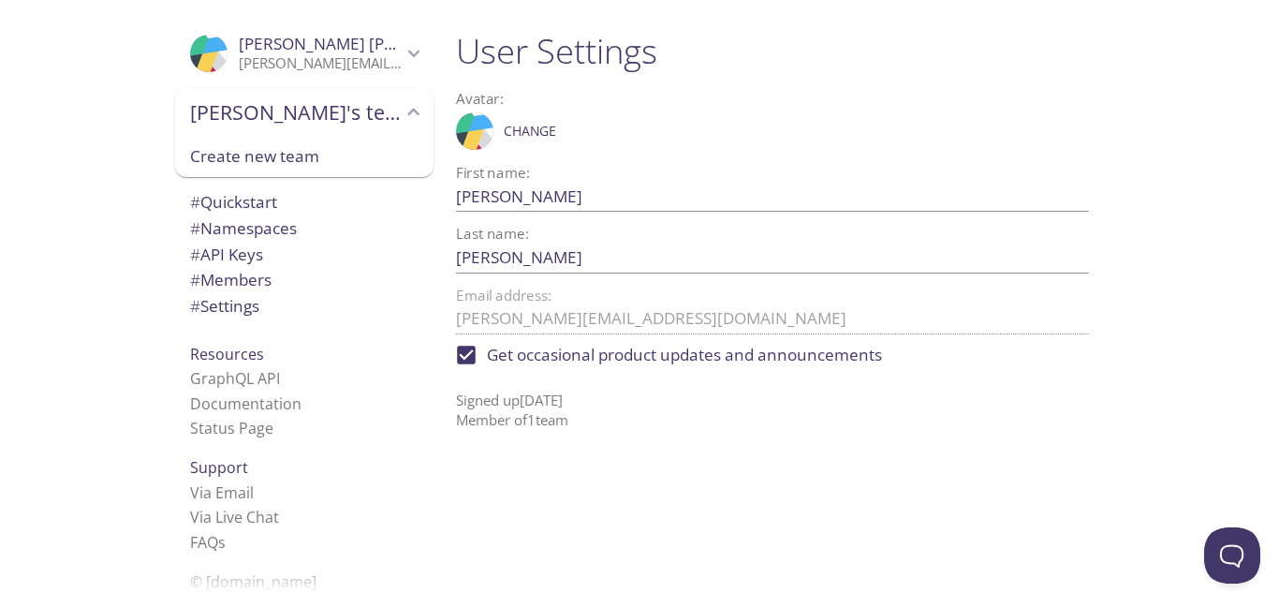
click at [285, 61] on p "[PERSON_NAME][EMAIL_ADDRESS][DOMAIN_NAME]" at bounding box center [320, 63] width 163 height 19
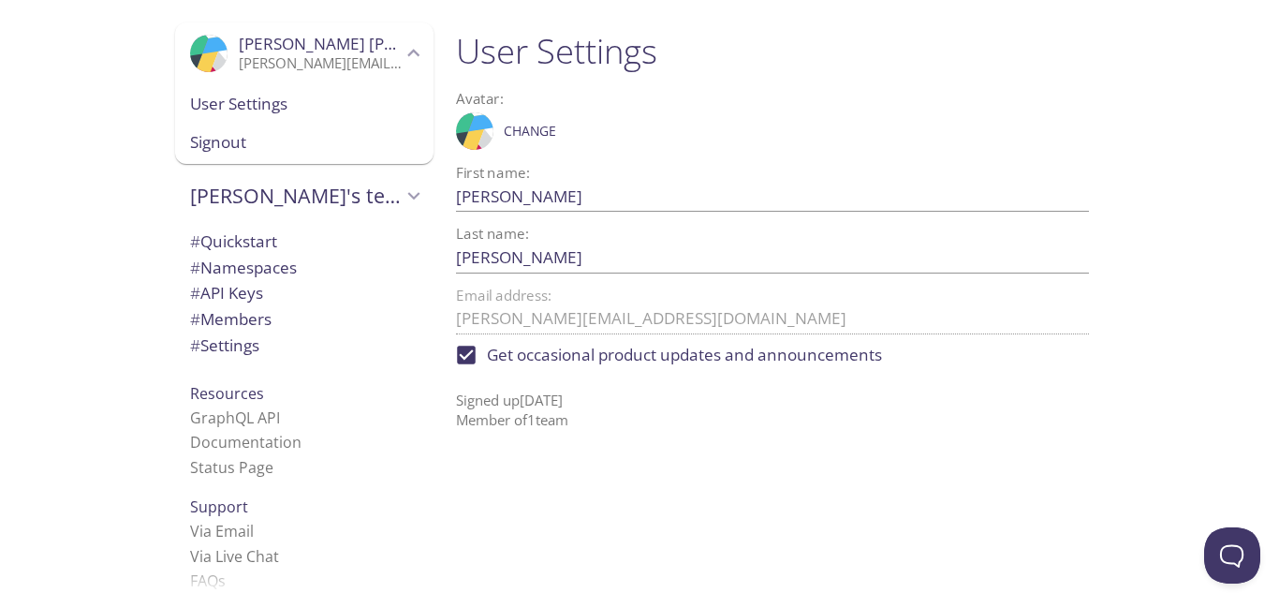
click at [160, 84] on div ".cls-1 { fill: #6d5ca8; } .cls-2 { fill: #3fc191; } .cls-3 { fill: #3b4752; } .…" at bounding box center [300, 296] width 281 height 593
click at [231, 240] on span "# Quickstart" at bounding box center [233, 241] width 87 height 22
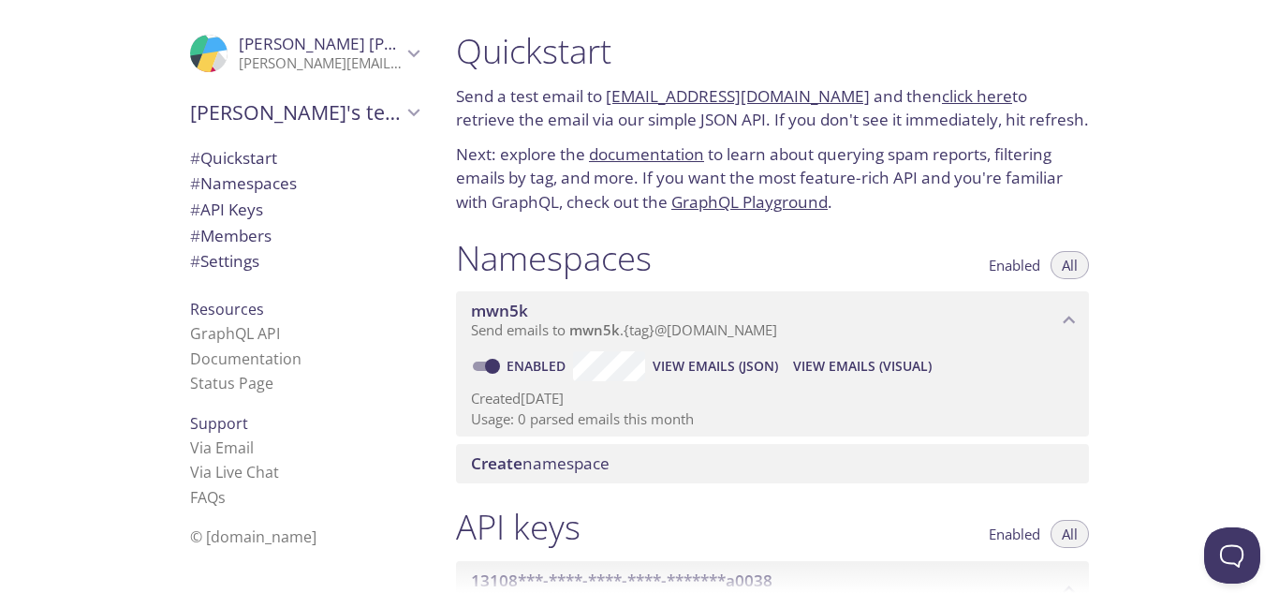
click at [947, 104] on link "click here" at bounding box center [977, 96] width 70 height 22
click at [846, 360] on span "View Emails (Visual)" at bounding box center [862, 366] width 139 height 22
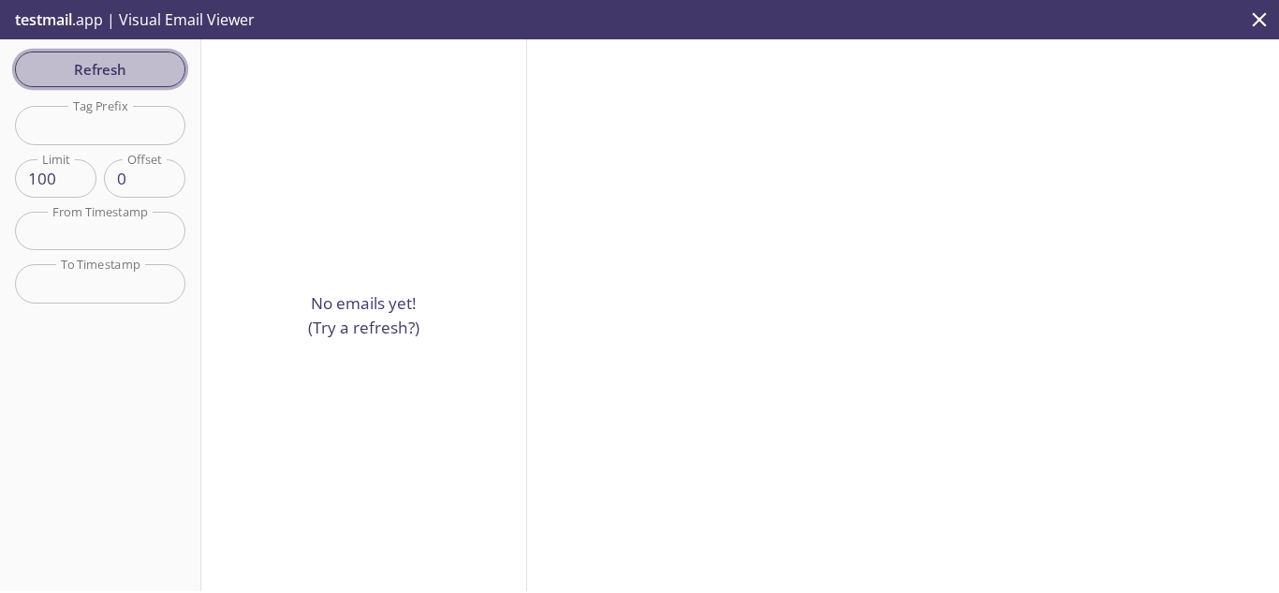
click at [105, 61] on span "Refresh" at bounding box center [100, 69] width 140 height 24
